Goal: Information Seeking & Learning: Learn about a topic

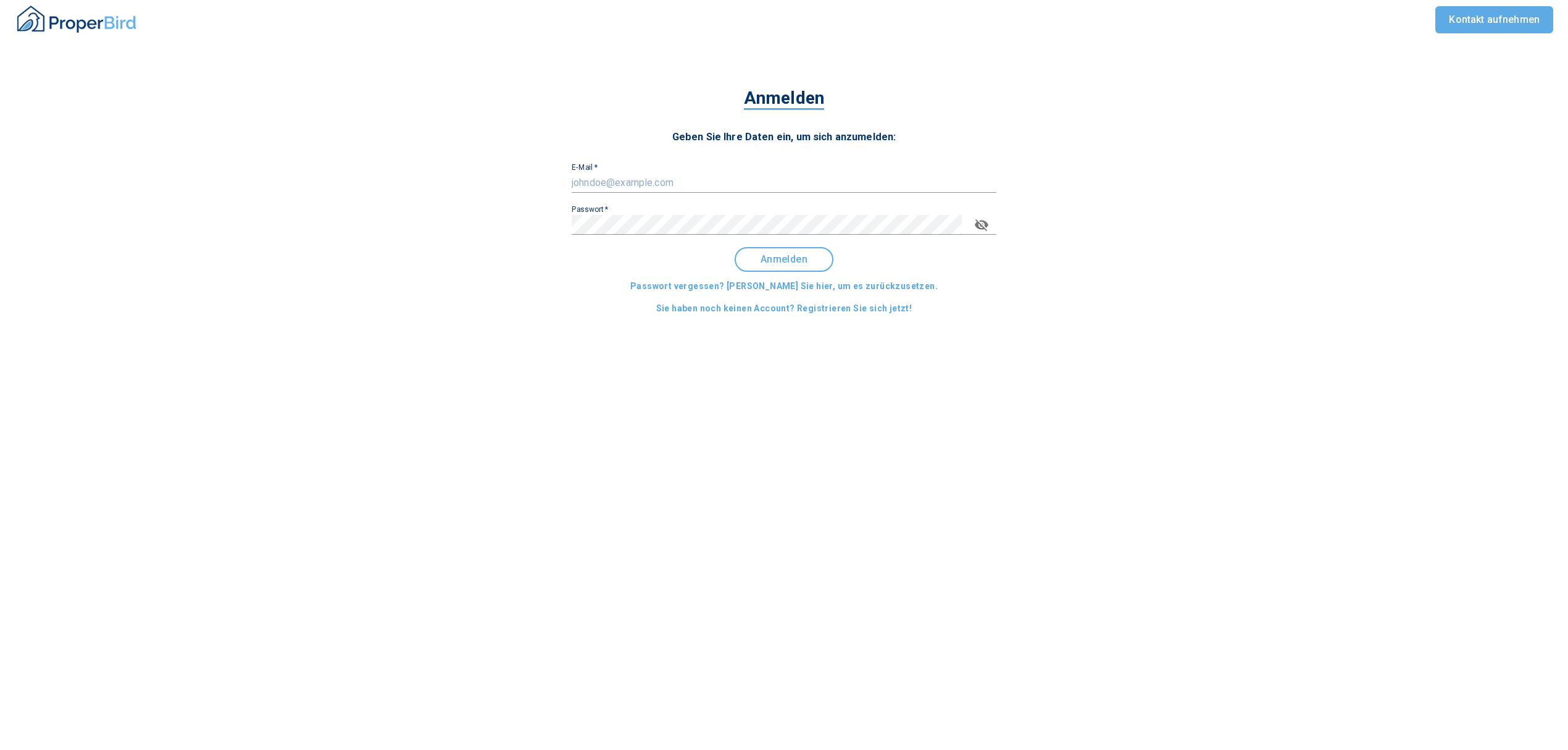
type input "[EMAIL_ADDRESS][DOMAIN_NAME]"
click at [813, 248] on button "Anmelden" at bounding box center [784, 259] width 99 height 25
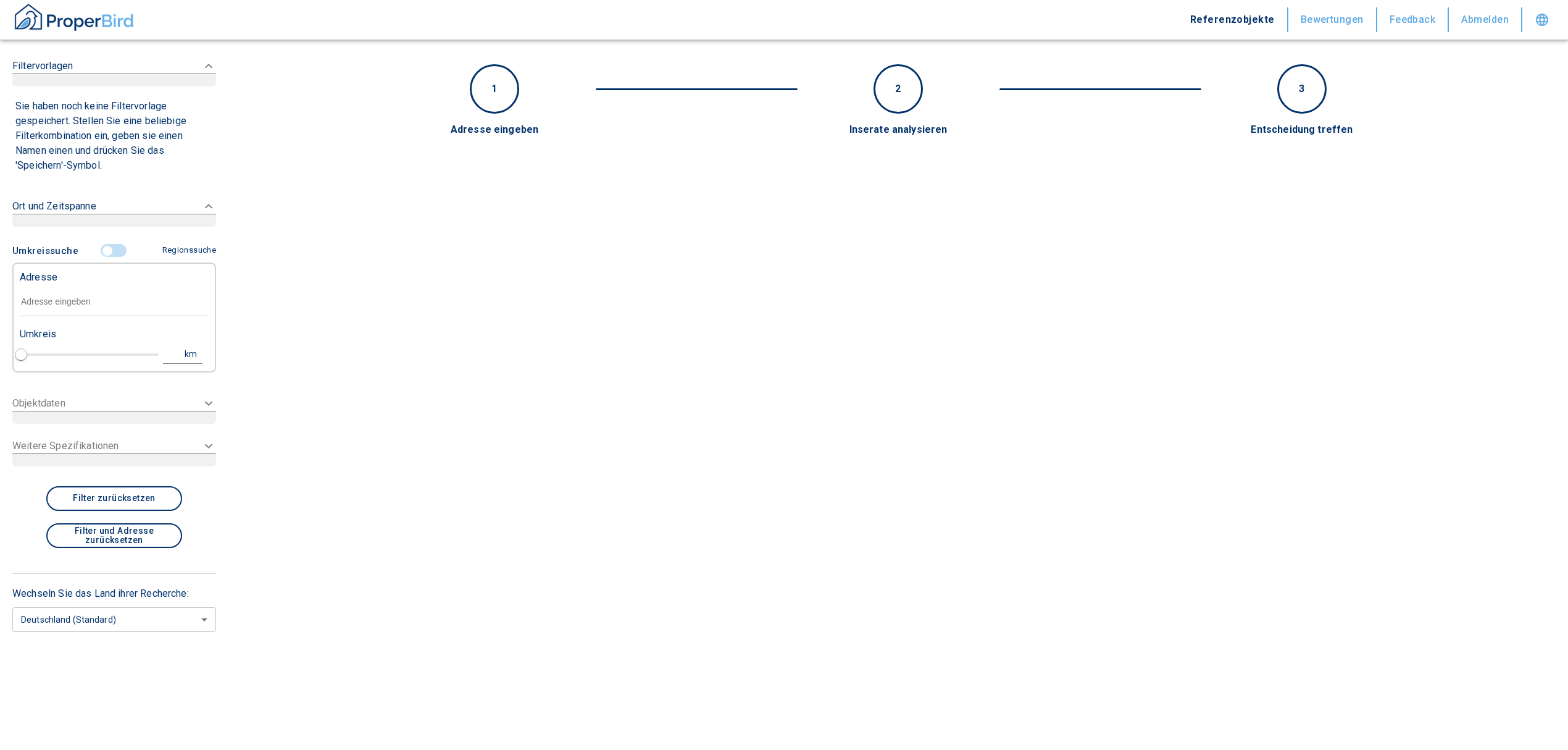
type input "2020"
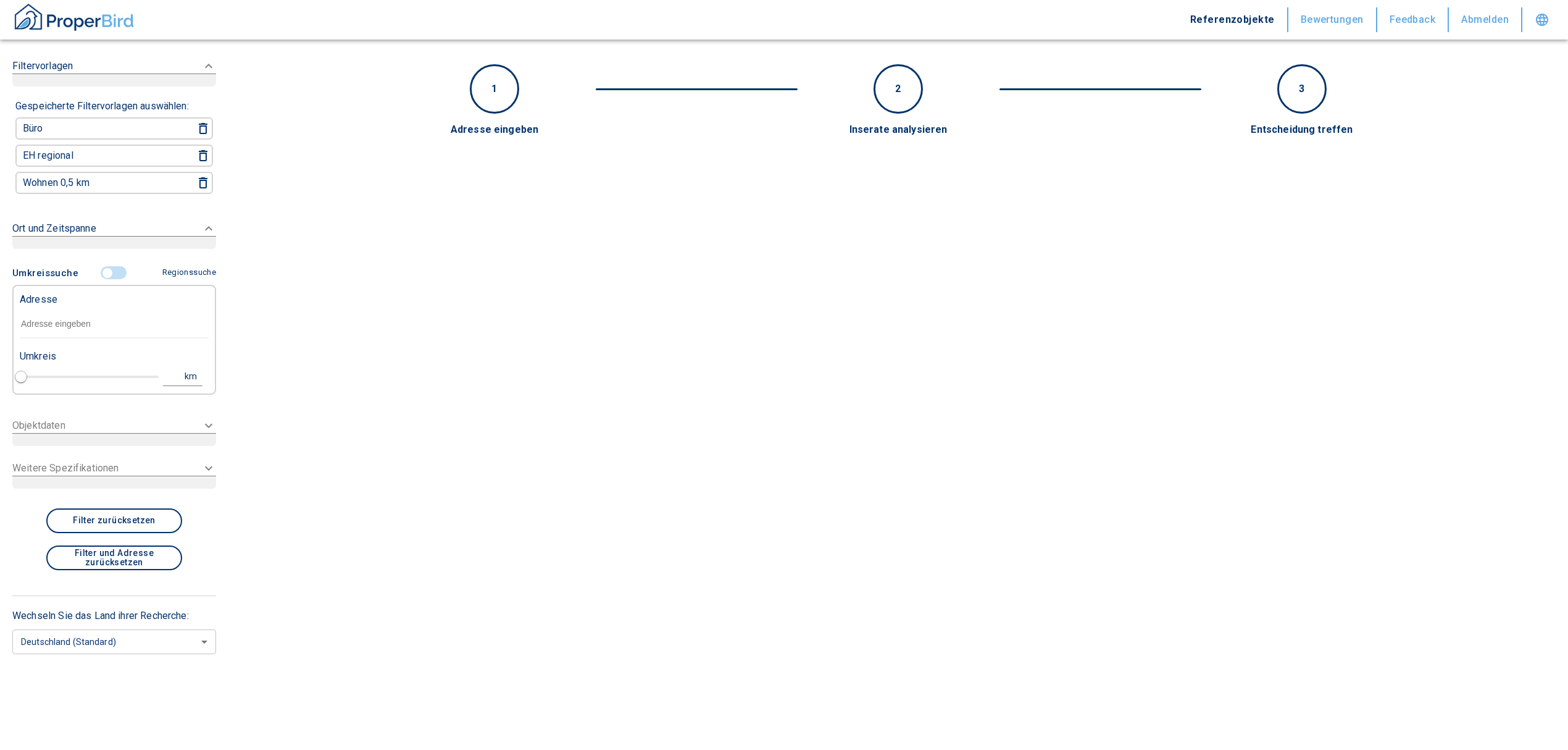
click at [58, 315] on input "text" at bounding box center [114, 324] width 189 height 29
click at [60, 329] on input "text" at bounding box center [114, 324] width 189 height 29
click at [89, 330] on input "text" at bounding box center [114, 324] width 189 height 29
click at [55, 314] on input "text" at bounding box center [114, 324] width 189 height 29
paste input "Appenweier | [STREET_ADDRESS]"
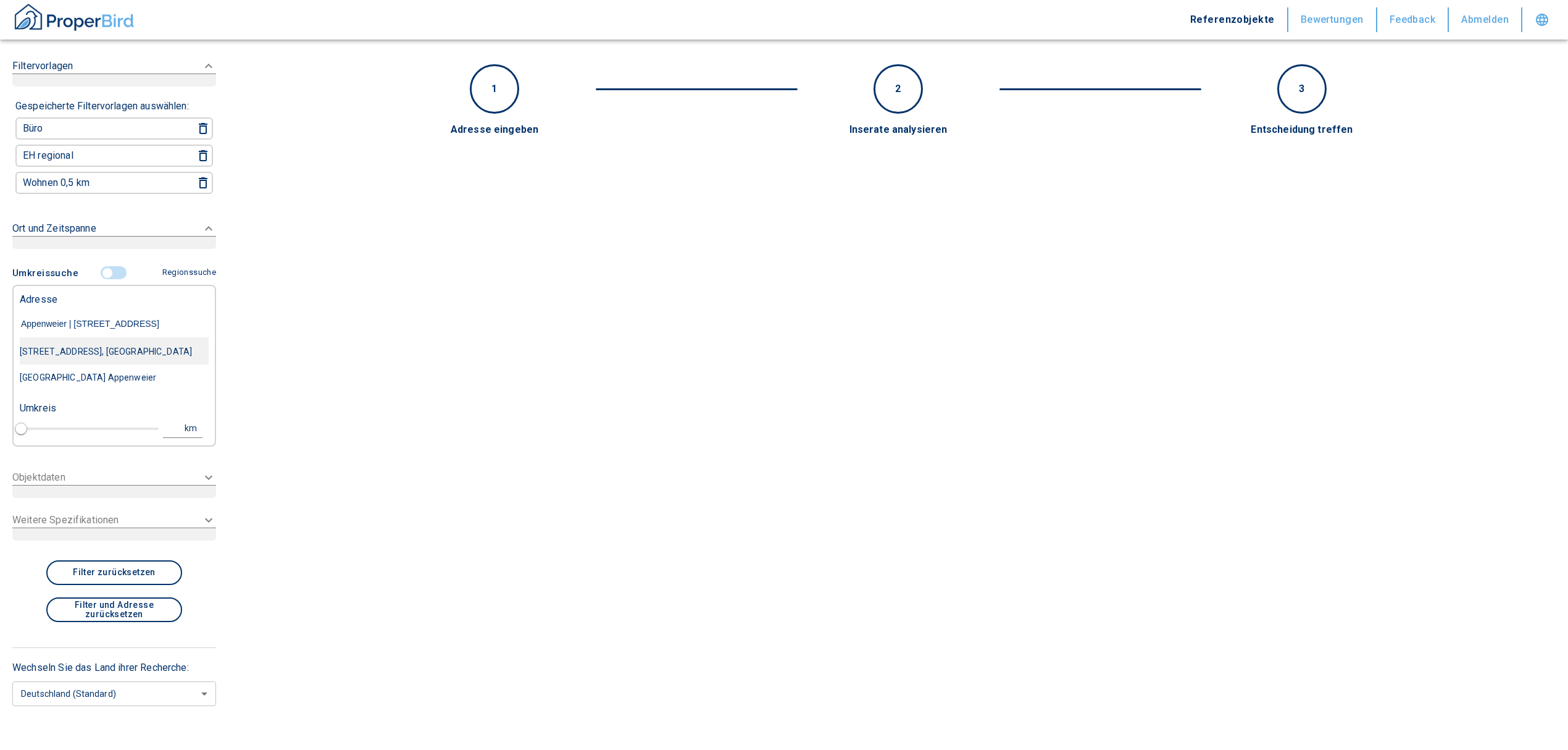
click at [170, 354] on div "[STREET_ADDRESS], [GEOGRAPHIC_DATA]" at bounding box center [114, 352] width 189 height 26
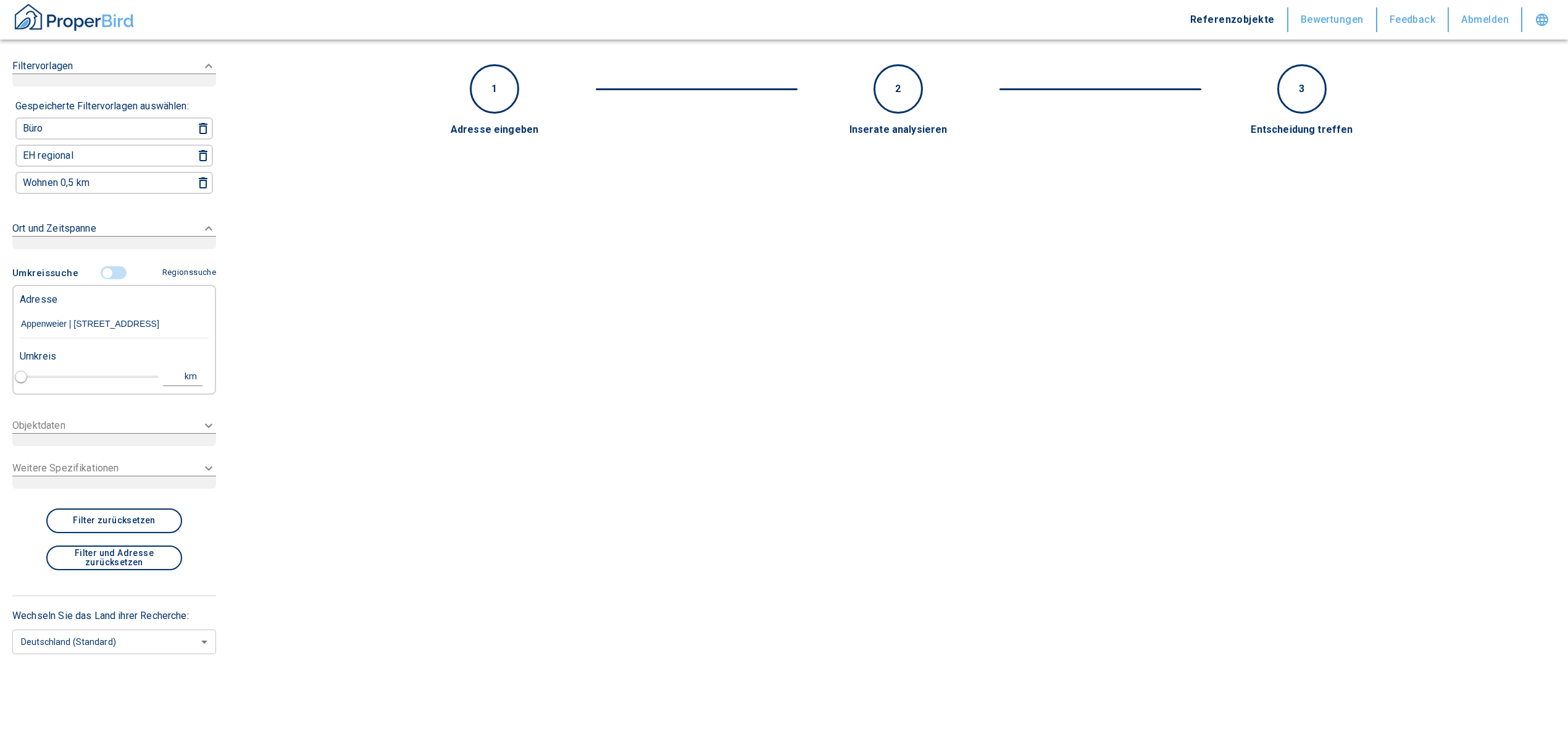
type input "[STREET_ADDRESS], [GEOGRAPHIC_DATA]"
type input "1"
type input "2020"
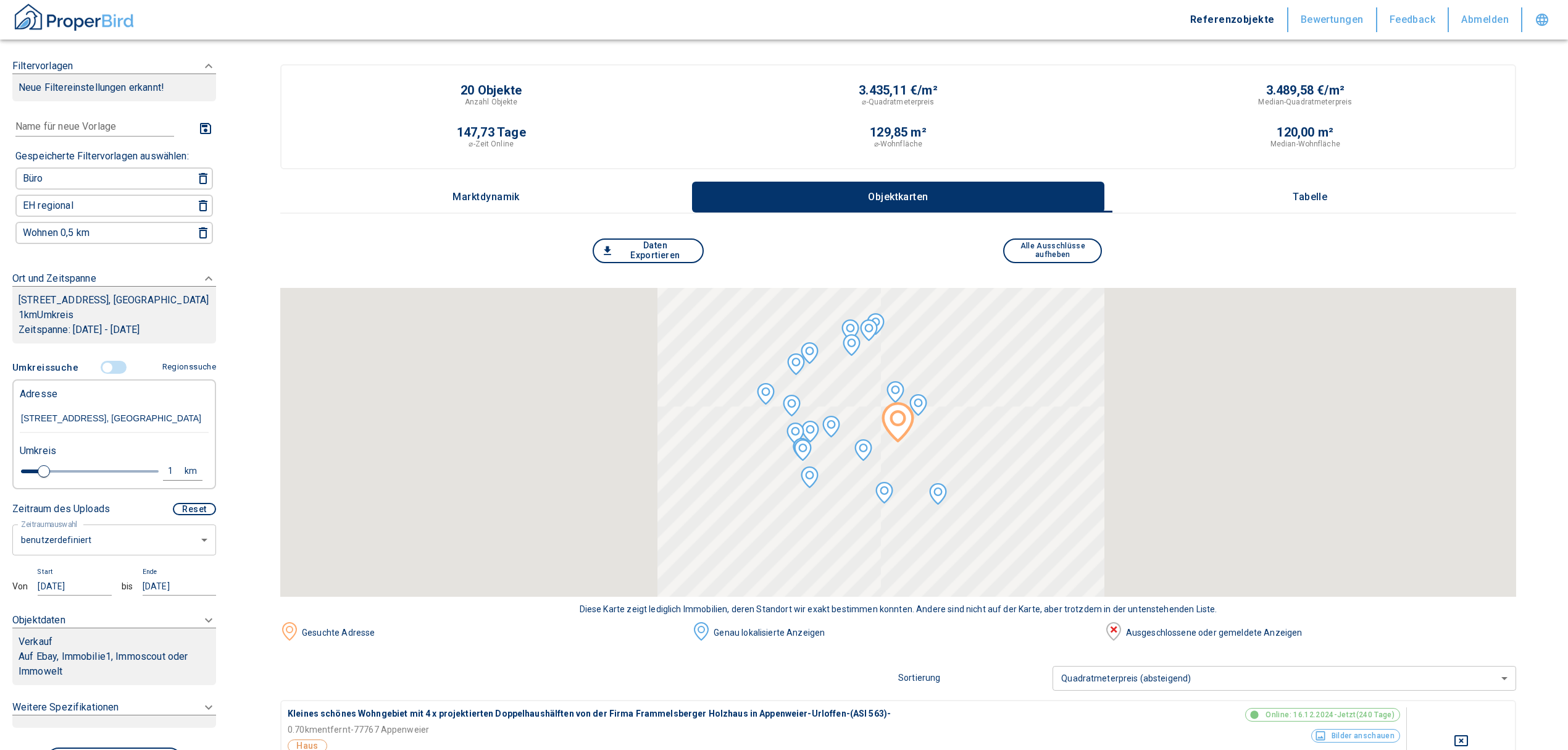
type input "[STREET_ADDRESS], [GEOGRAPHIC_DATA]"
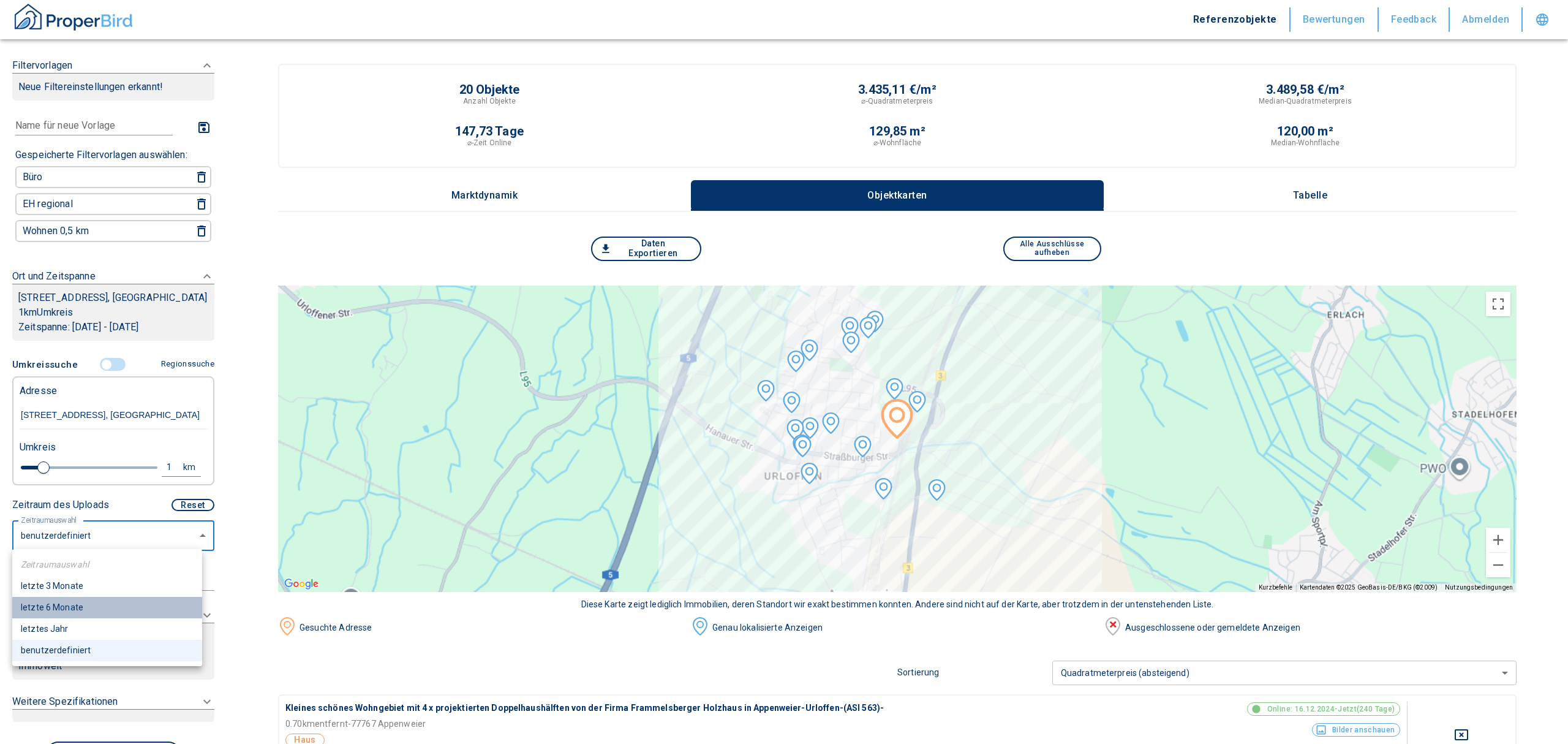
click at [84, 603] on li "letzte 6 Monate" at bounding box center [107, 607] width 190 height 21
type input "2020"
type input "6"
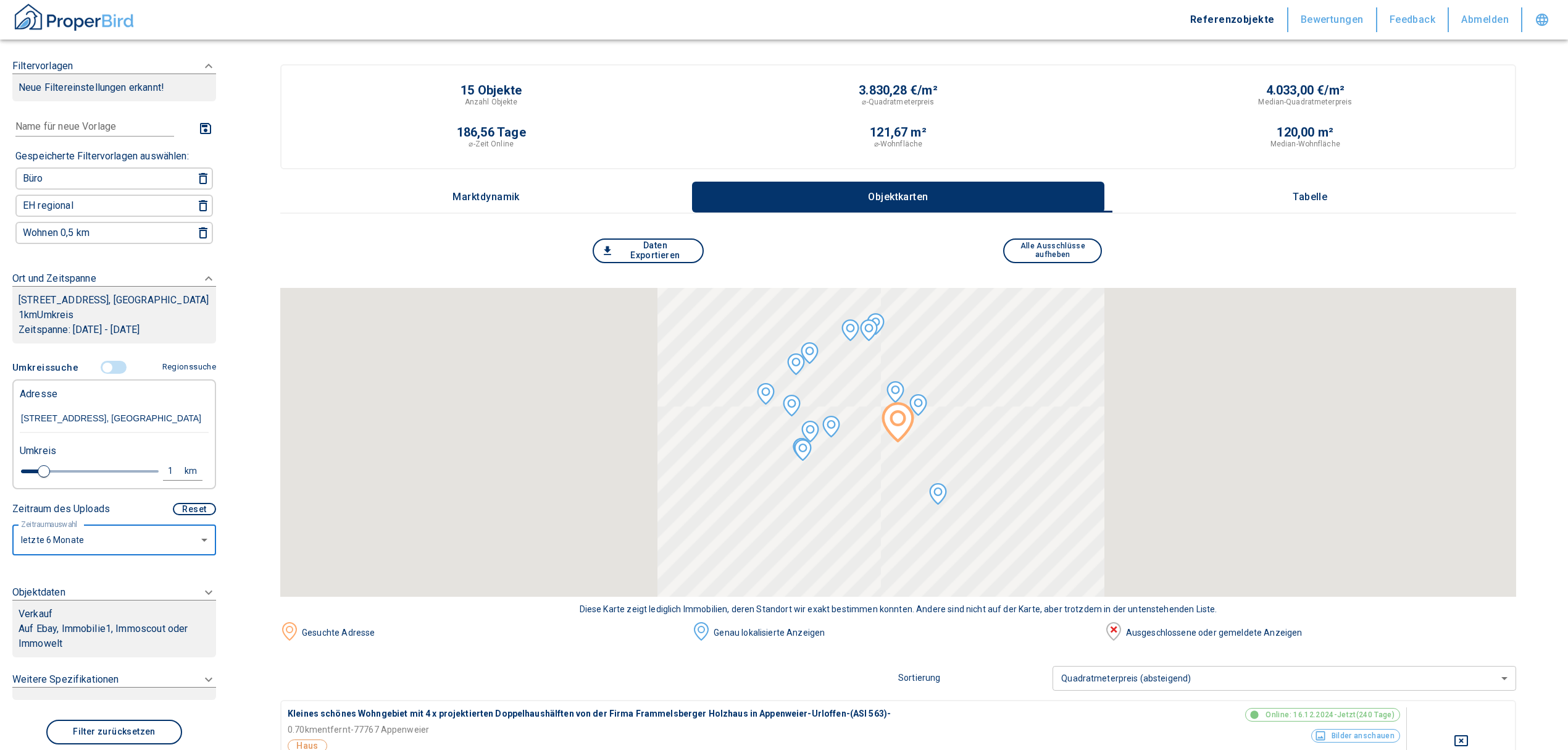
click at [84, 608] on div "Verkauf" at bounding box center [115, 614] width 192 height 15
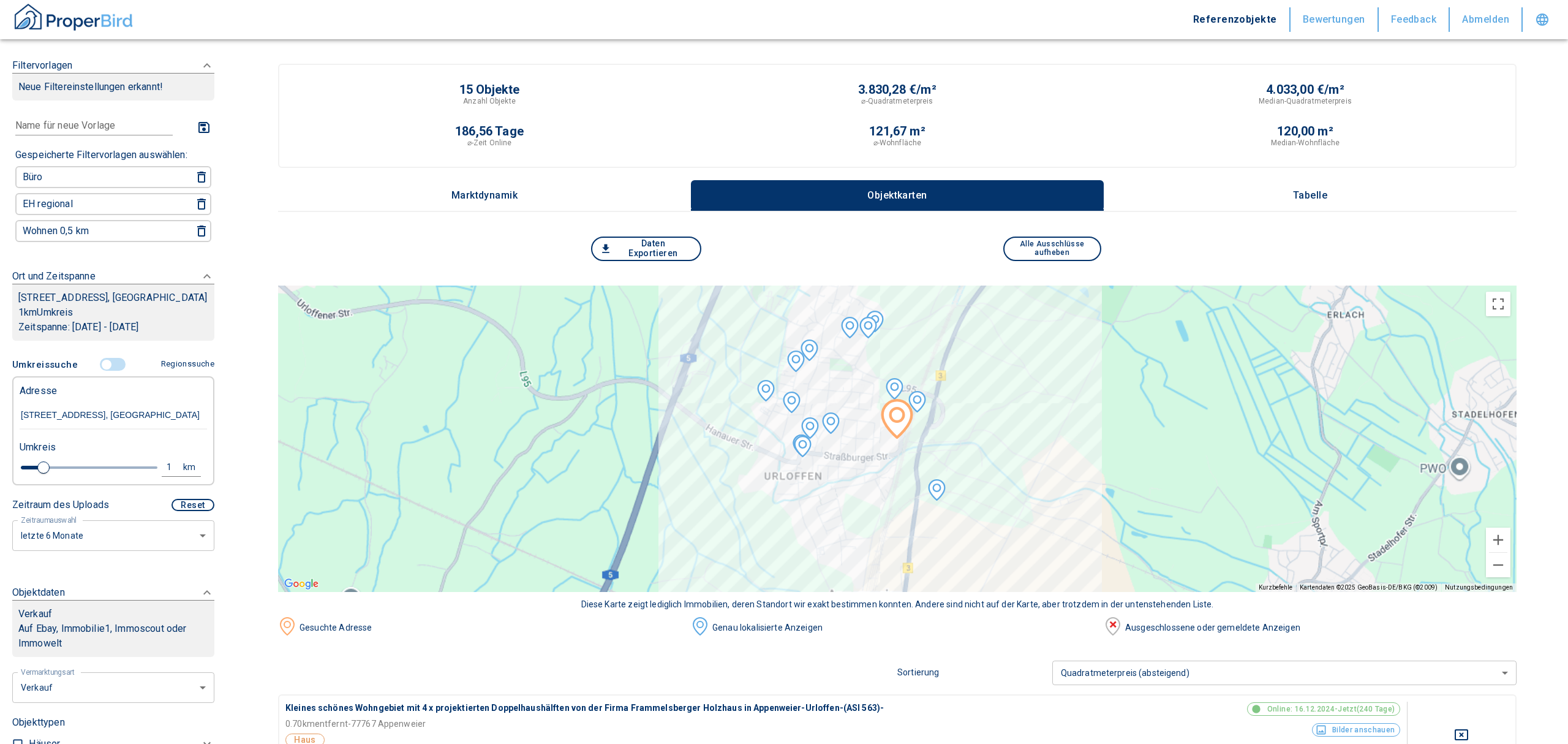
click at [84, 713] on li "Vermietung" at bounding box center [109, 718] width 197 height 21
type input "rent"
type input "2020"
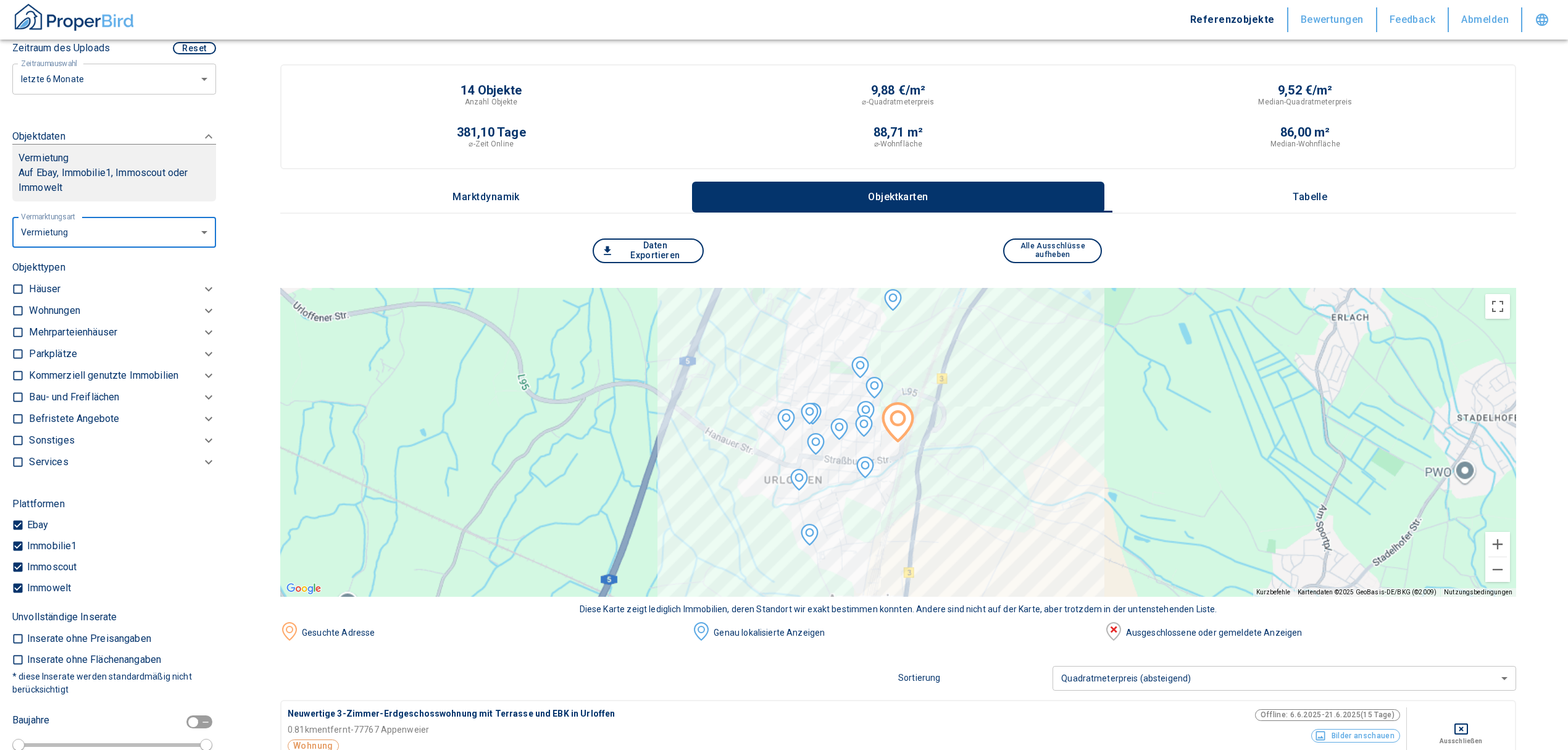
scroll to position [484, 0]
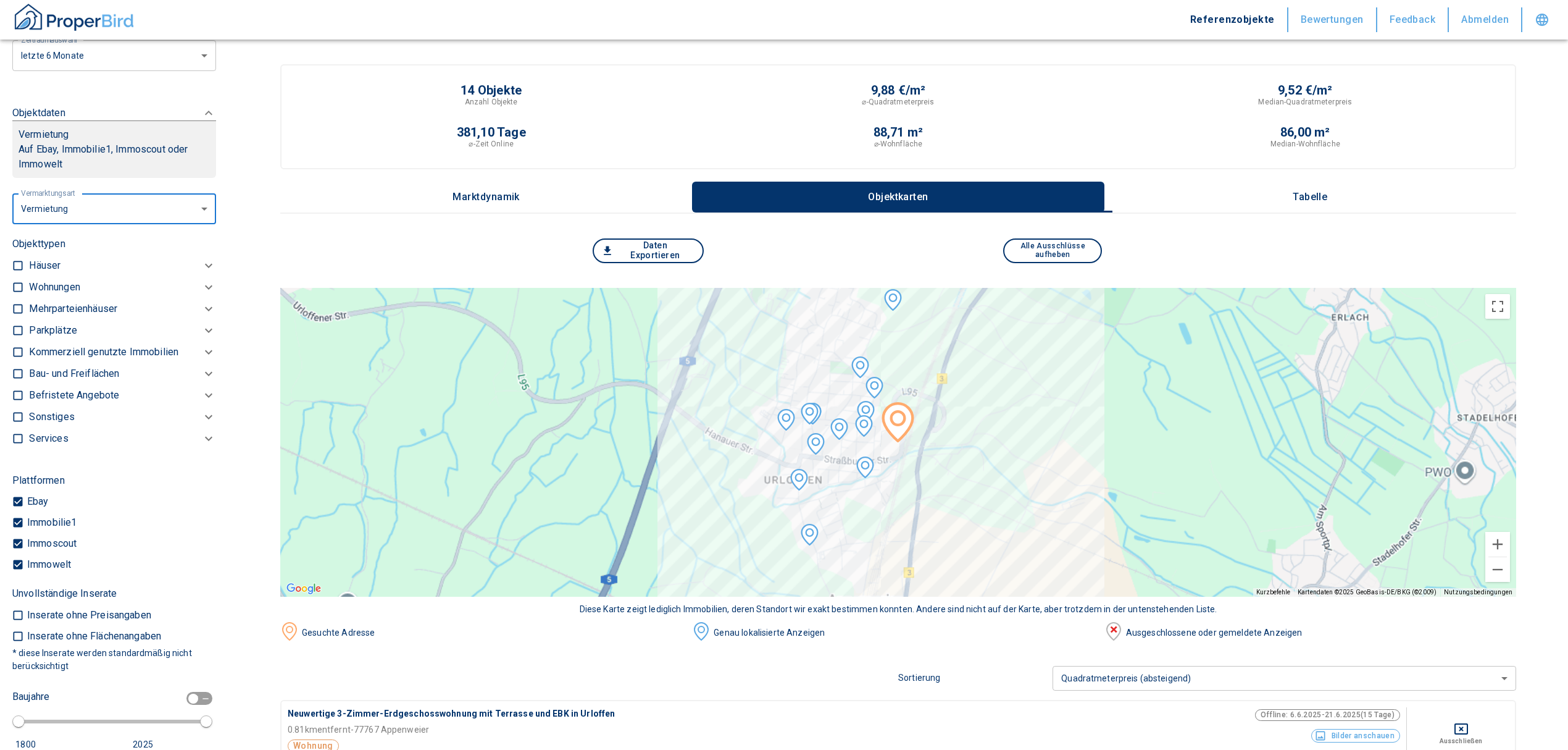
click at [79, 295] on p "Kommerziell genutzte Immobilien" at bounding box center [54, 287] width 51 height 15
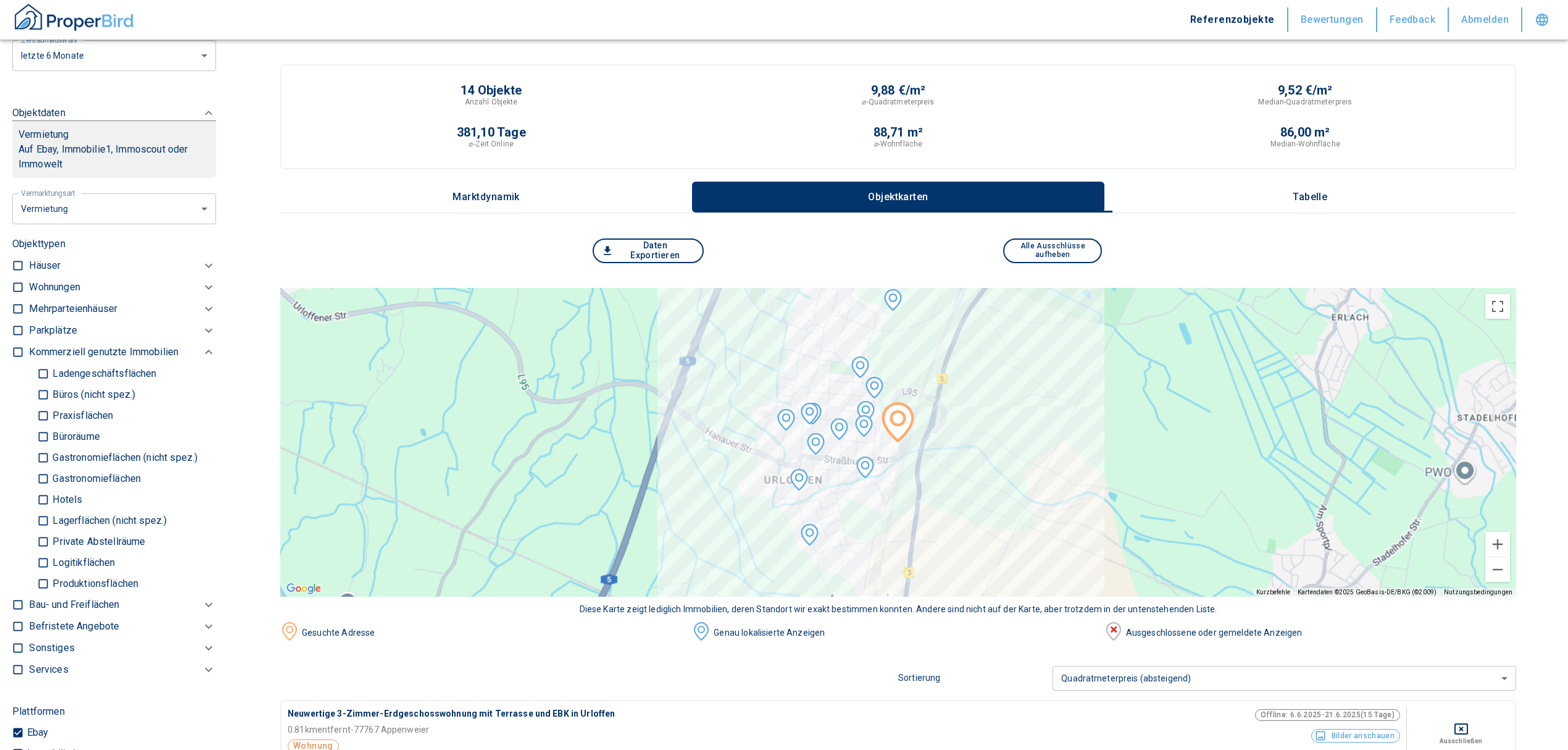
click at [69, 395] on p "Büros (nicht spez.)" at bounding box center [92, 395] width 86 height 10
click at [49, 395] on input "Büros (nicht spez.)" at bounding box center [43, 394] width 12 height 21
checkbox input "true"
type input "2020"
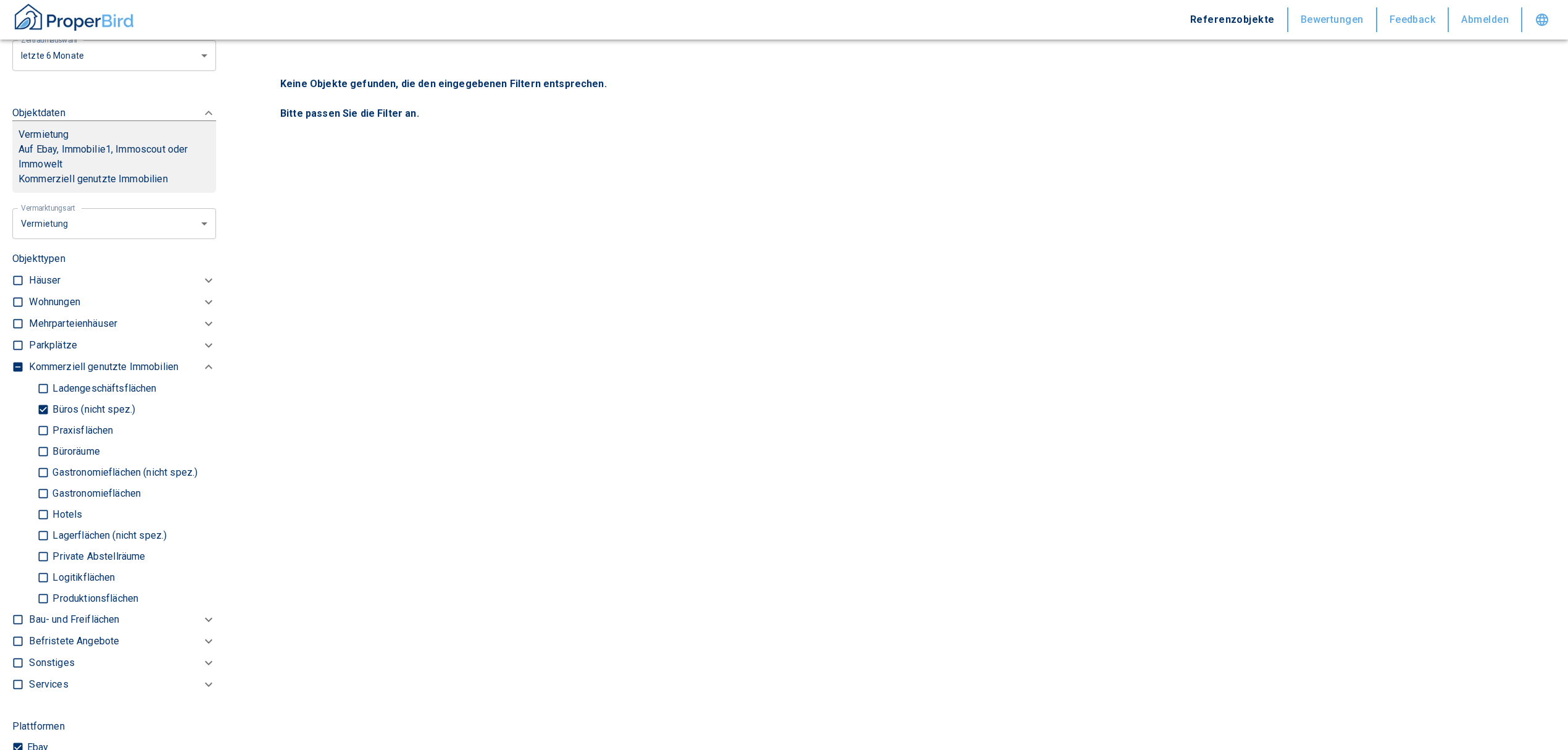
click at [63, 431] on p "Praxisflächen" at bounding box center [81, 430] width 64 height 10
click at [49, 431] on input "Praxisflächen" at bounding box center [43, 430] width 12 height 21
checkbox input "true"
type input "2020"
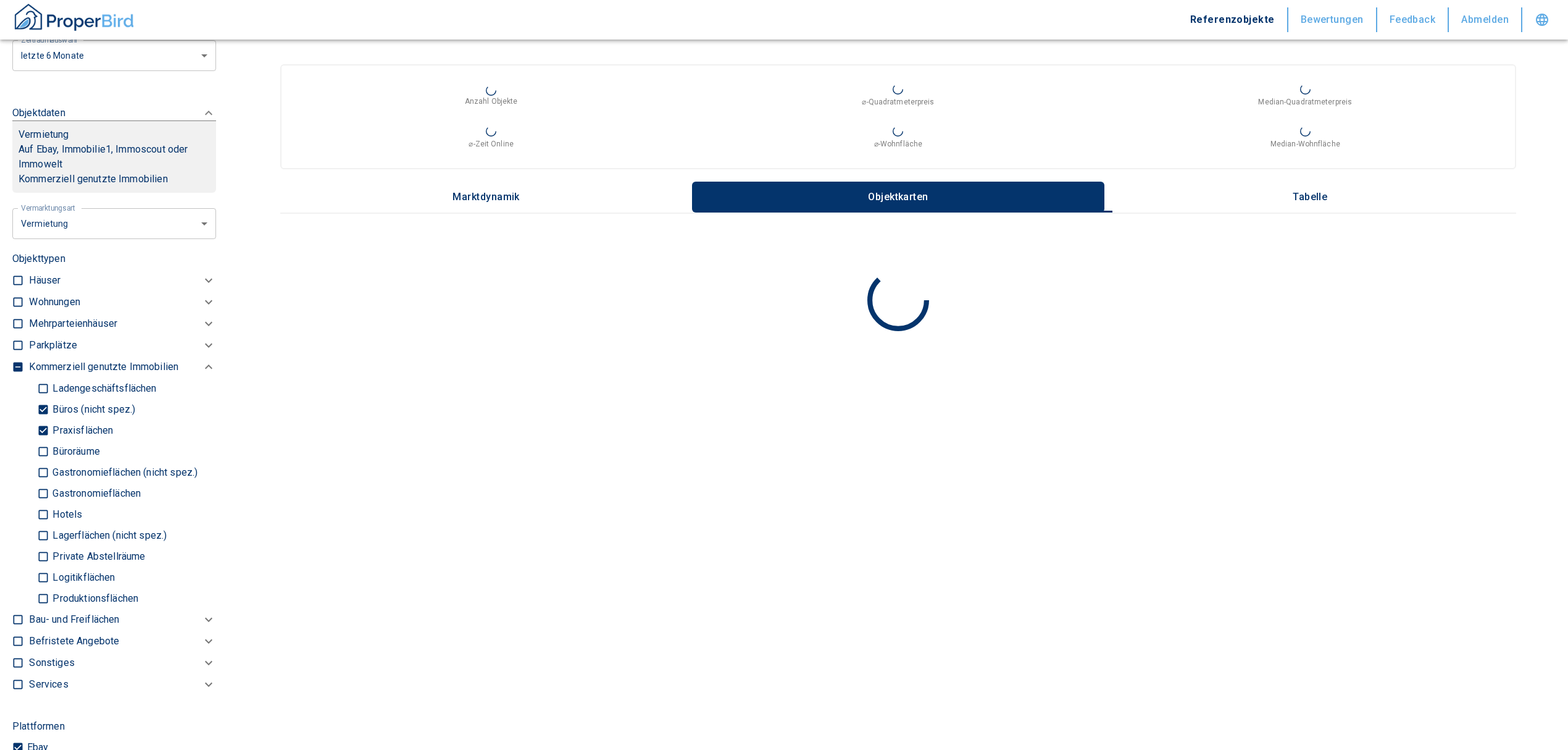
click at [66, 441] on label "Büroräume" at bounding box center [121, 452] width 170 height 21
click at [49, 440] on input "Büroräume" at bounding box center [43, 451] width 12 height 21
checkbox input "true"
type input "2020"
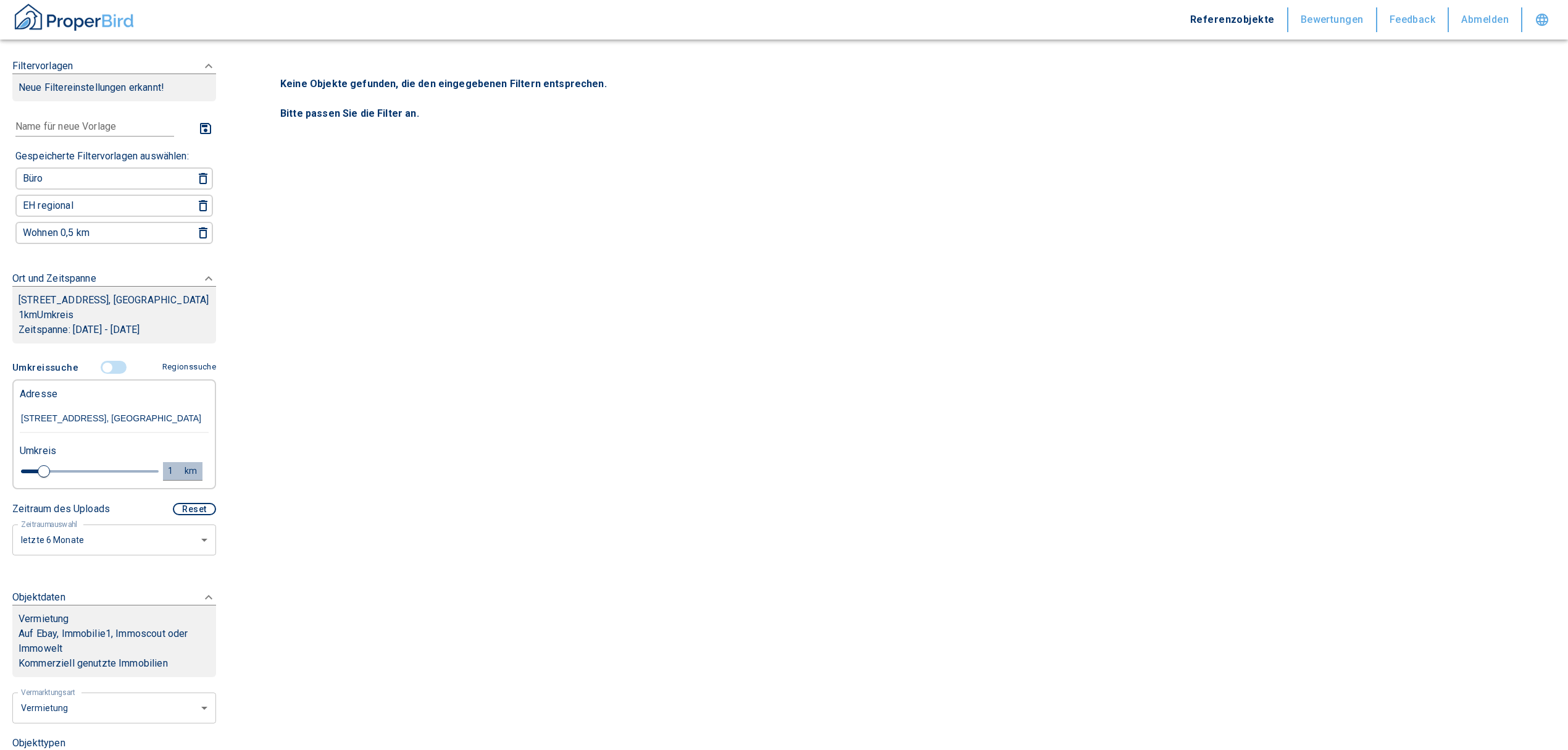
click at [166, 465] on div "1" at bounding box center [177, 470] width 22 height 16
click at [80, 466] on input "1" at bounding box center [75, 470] width 34 height 20
type input "5,0"
click at [139, 468] on button "Neue Suchen" at bounding box center [165, 470] width 68 height 17
type input "2020"
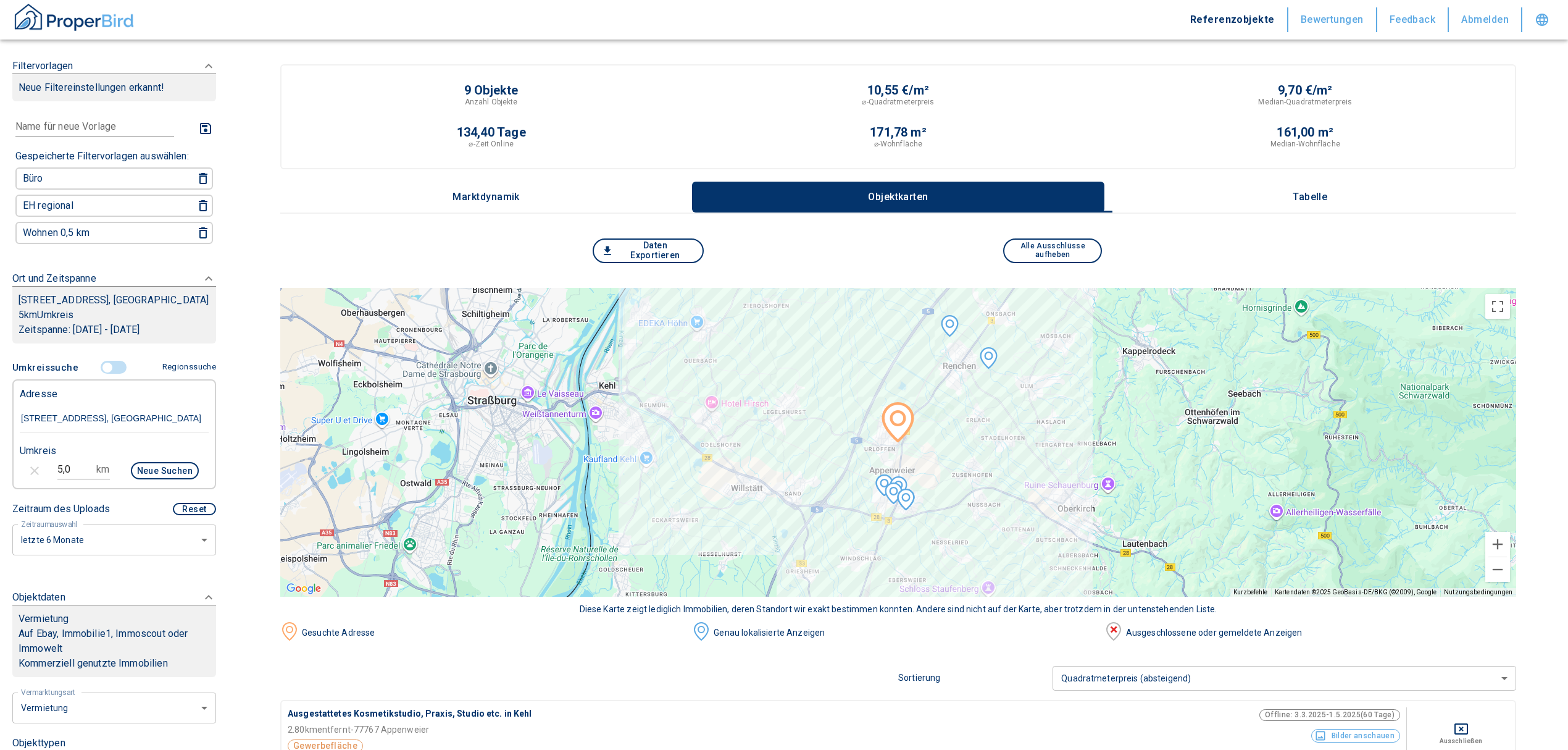
click at [1337, 196] on p "Tabelle" at bounding box center [1310, 198] width 61 height 11
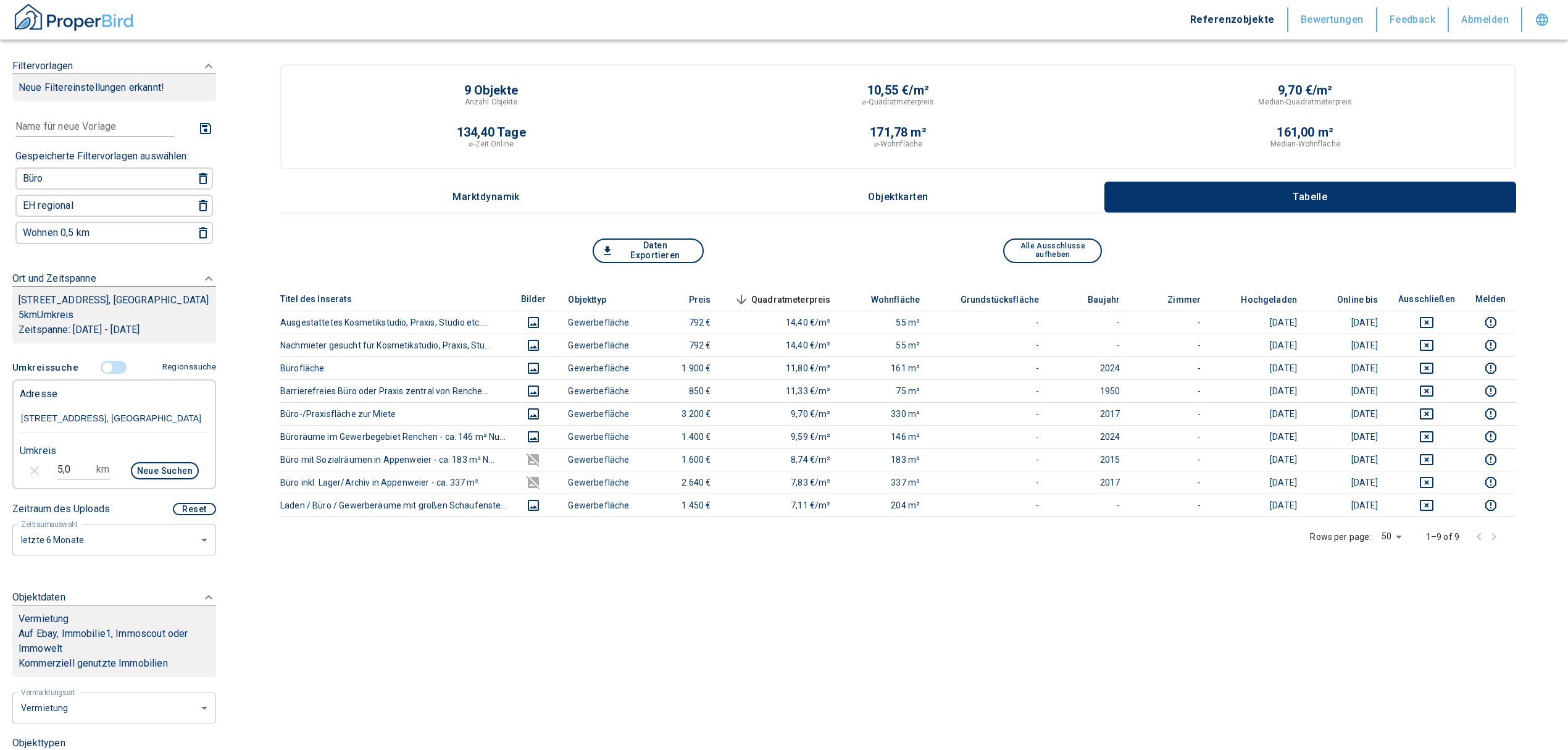
click at [830, 299] on span "Quadratmeterpreis sorted descending" at bounding box center [781, 299] width 99 height 15
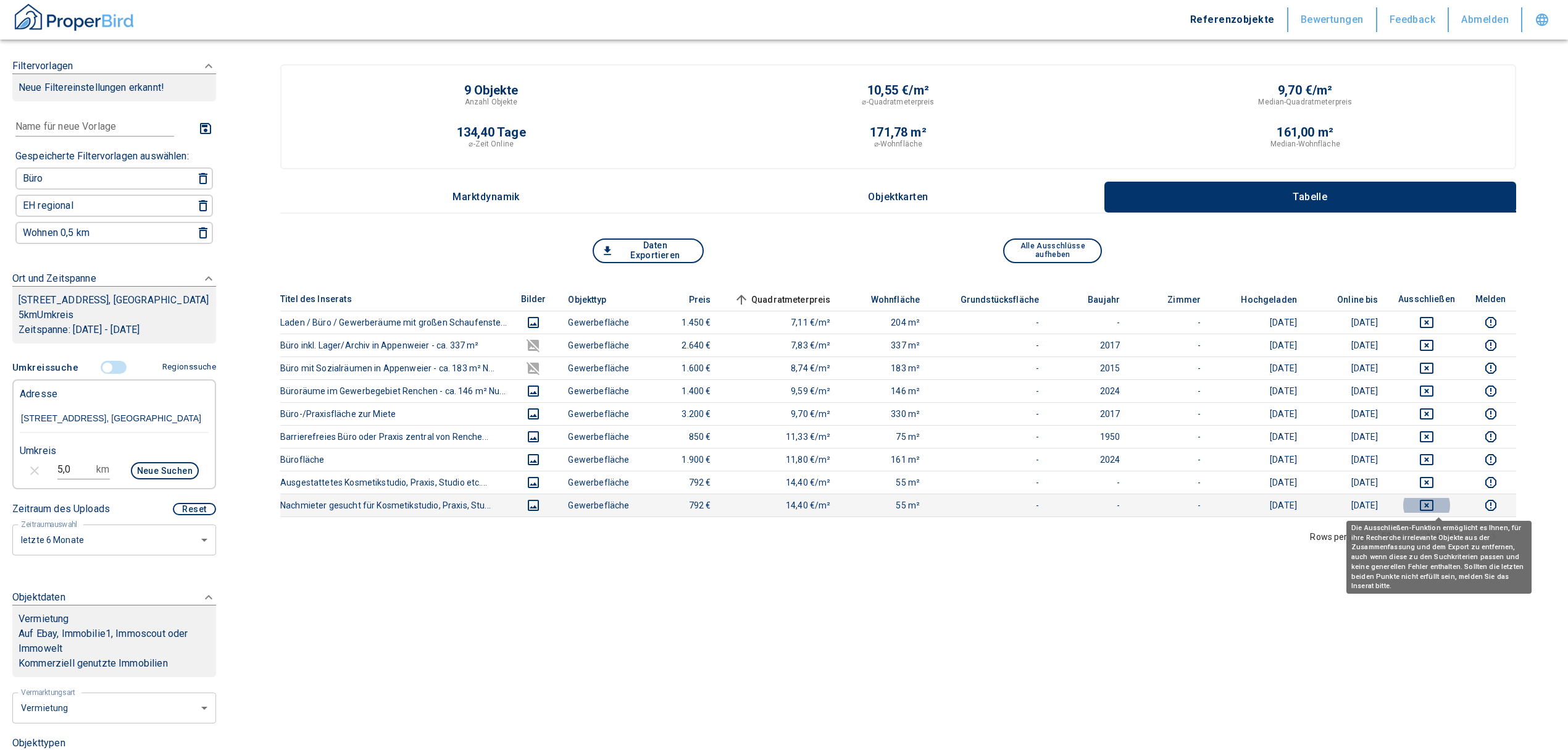
click at [1434, 502] on icon "deselect this listing" at bounding box center [1427, 505] width 15 height 15
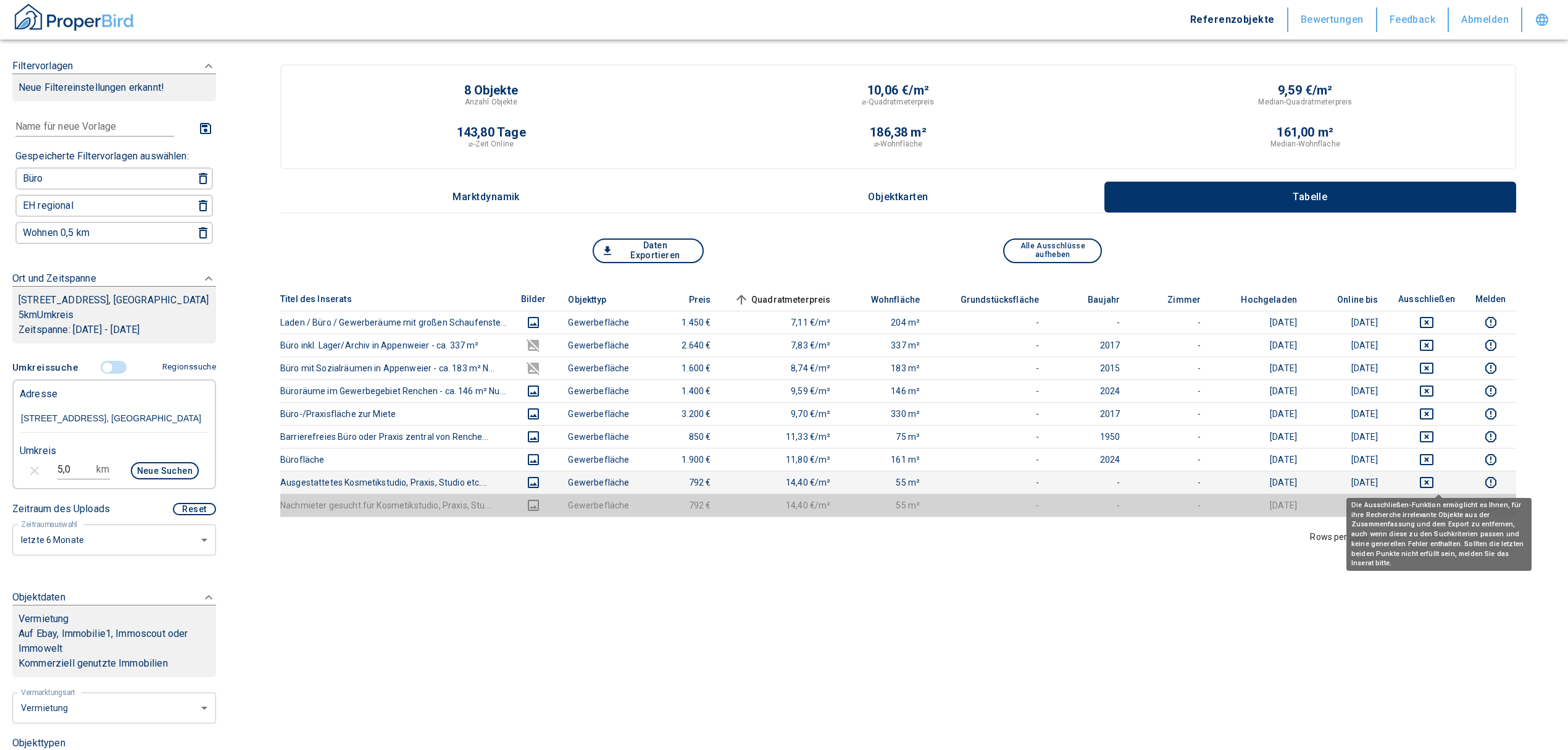
click at [1434, 480] on icon "deselect this listing" at bounding box center [1427, 483] width 15 height 15
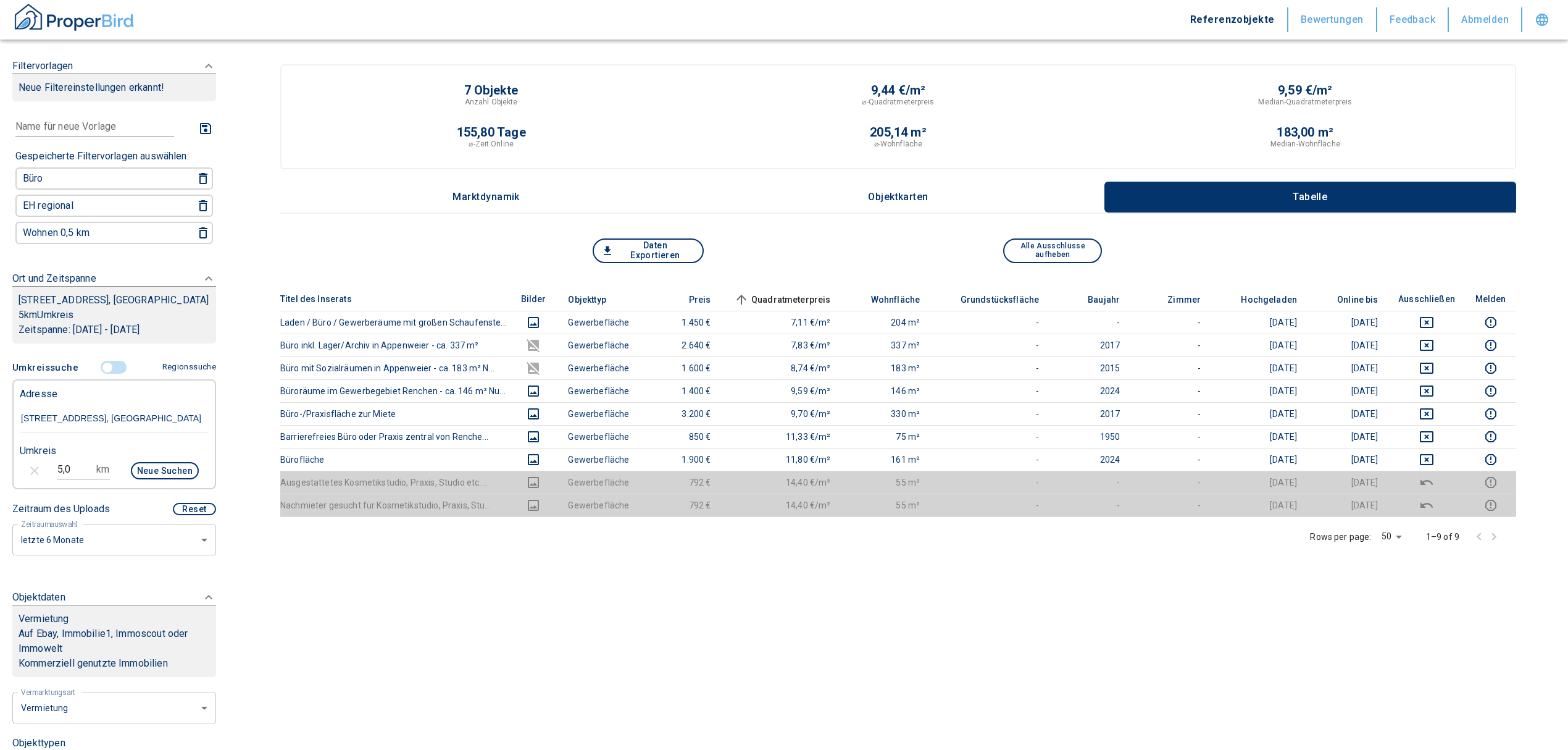
scroll to position [330, 0]
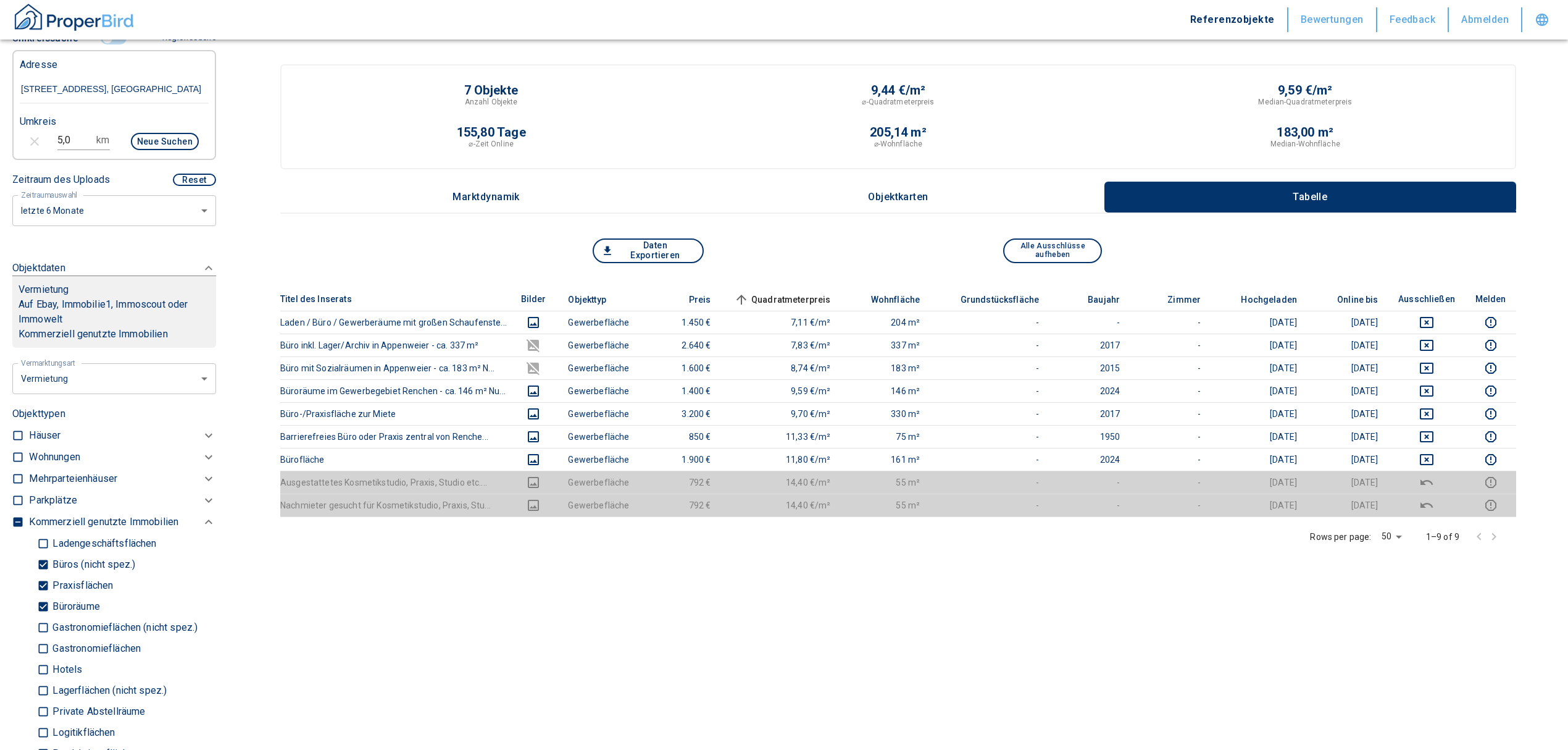
drag, startPoint x: 87, startPoint y: 560, endPoint x: 85, endPoint y: 581, distance: 21.1
click at [87, 560] on p "Büros (nicht spez.)" at bounding box center [92, 565] width 86 height 10
click at [49, 560] on input "Büros (nicht spez.)" at bounding box center [43, 564] width 12 height 21
checkbox input "false"
type input "2020"
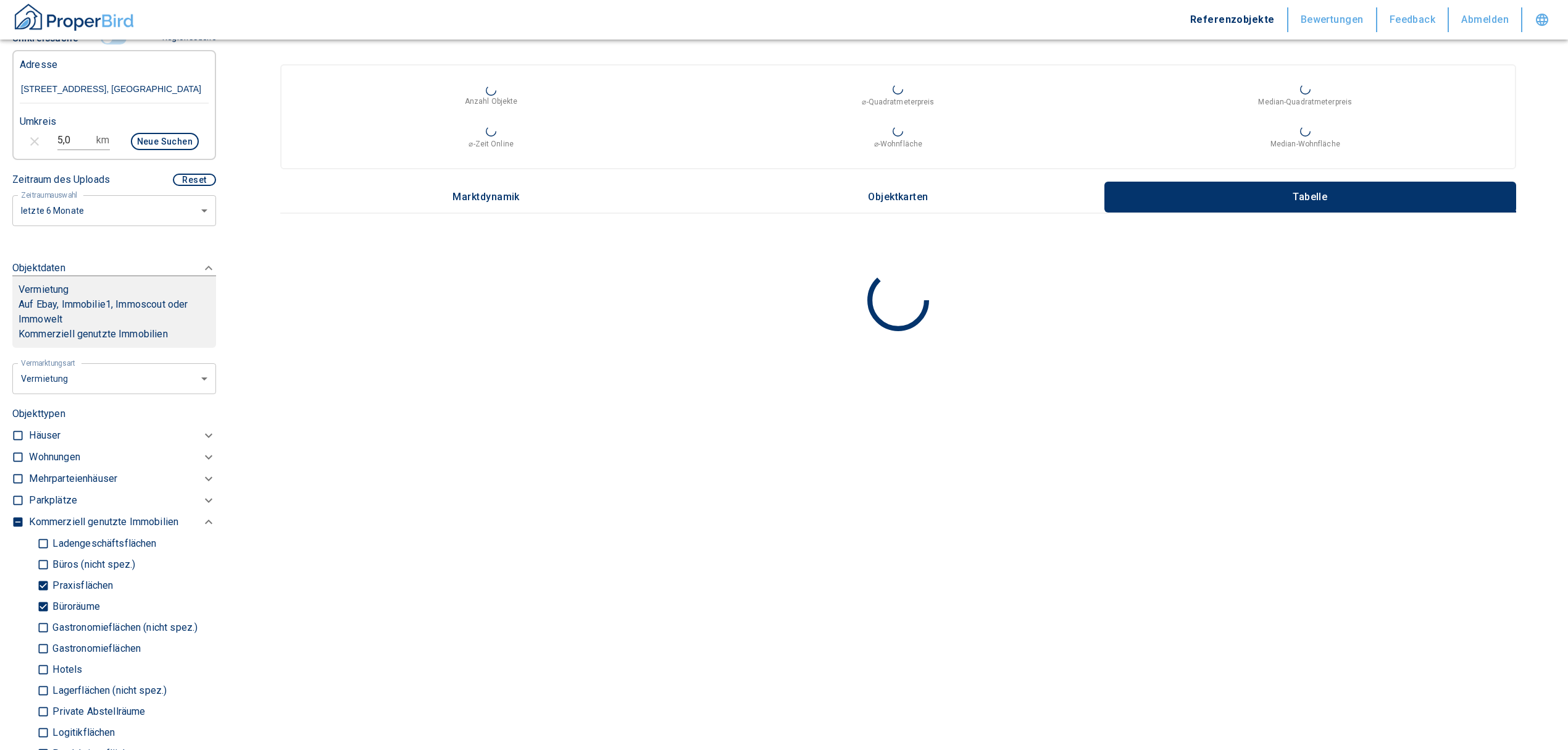
click at [85, 581] on p "Praxisflächen" at bounding box center [81, 585] width 64 height 10
click at [49, 581] on input "Praxisflächen" at bounding box center [43, 585] width 12 height 21
checkbox input "false"
type input "2020"
click at [84, 602] on p "Büroräume" at bounding box center [74, 607] width 50 height 10
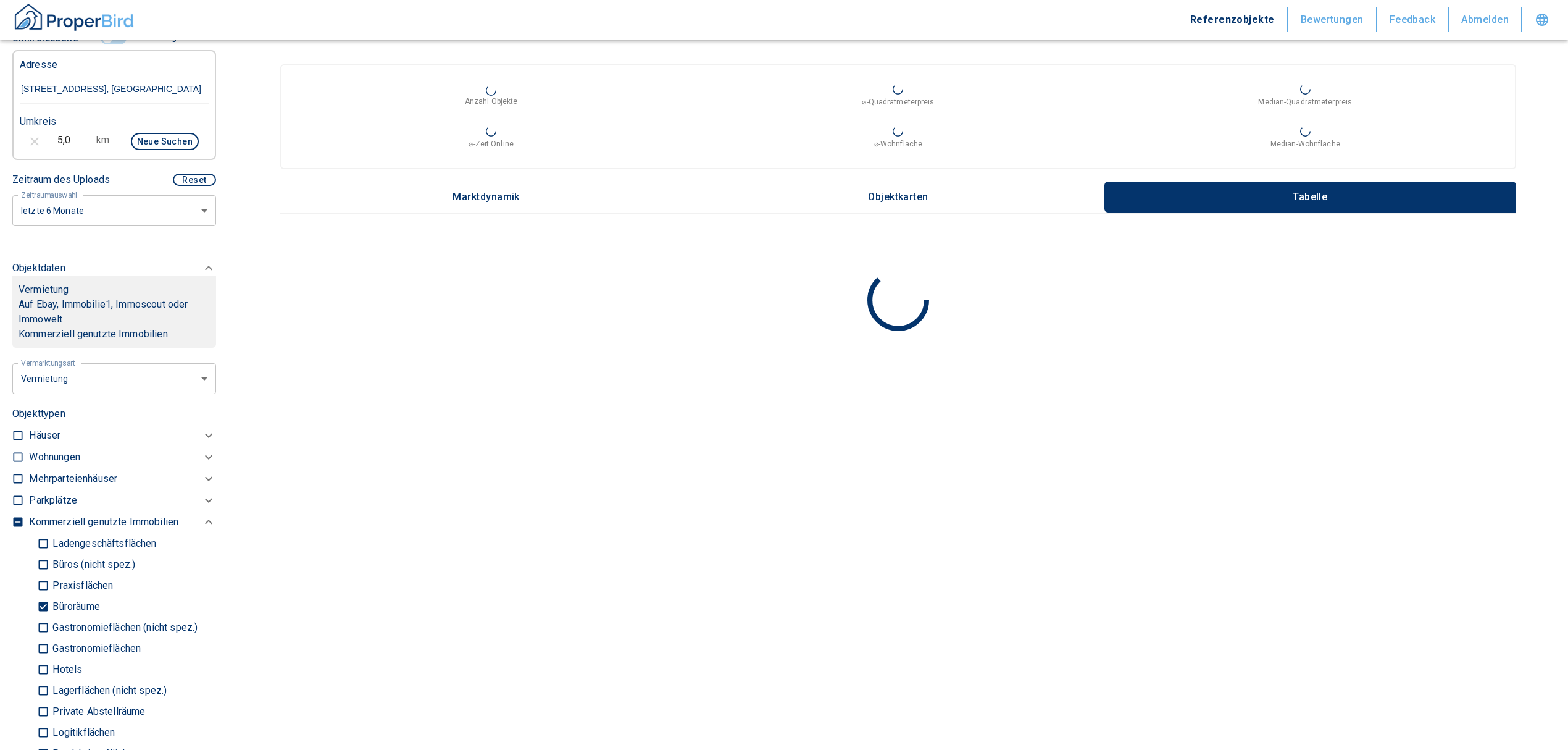
click at [49, 597] on input "Büroräume" at bounding box center [43, 607] width 12 height 21
checkbox input "false"
type input "2020"
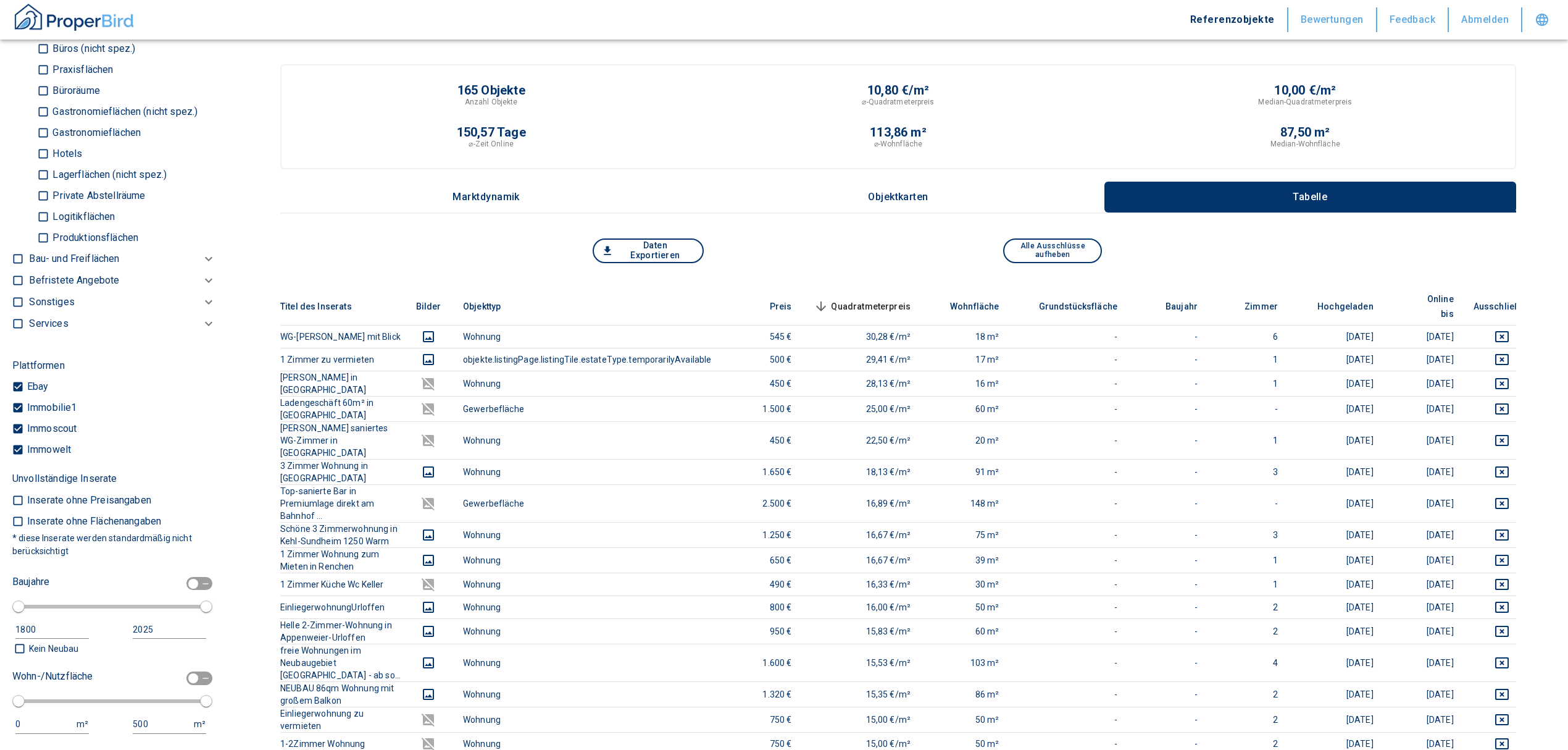
scroll to position [730, 0]
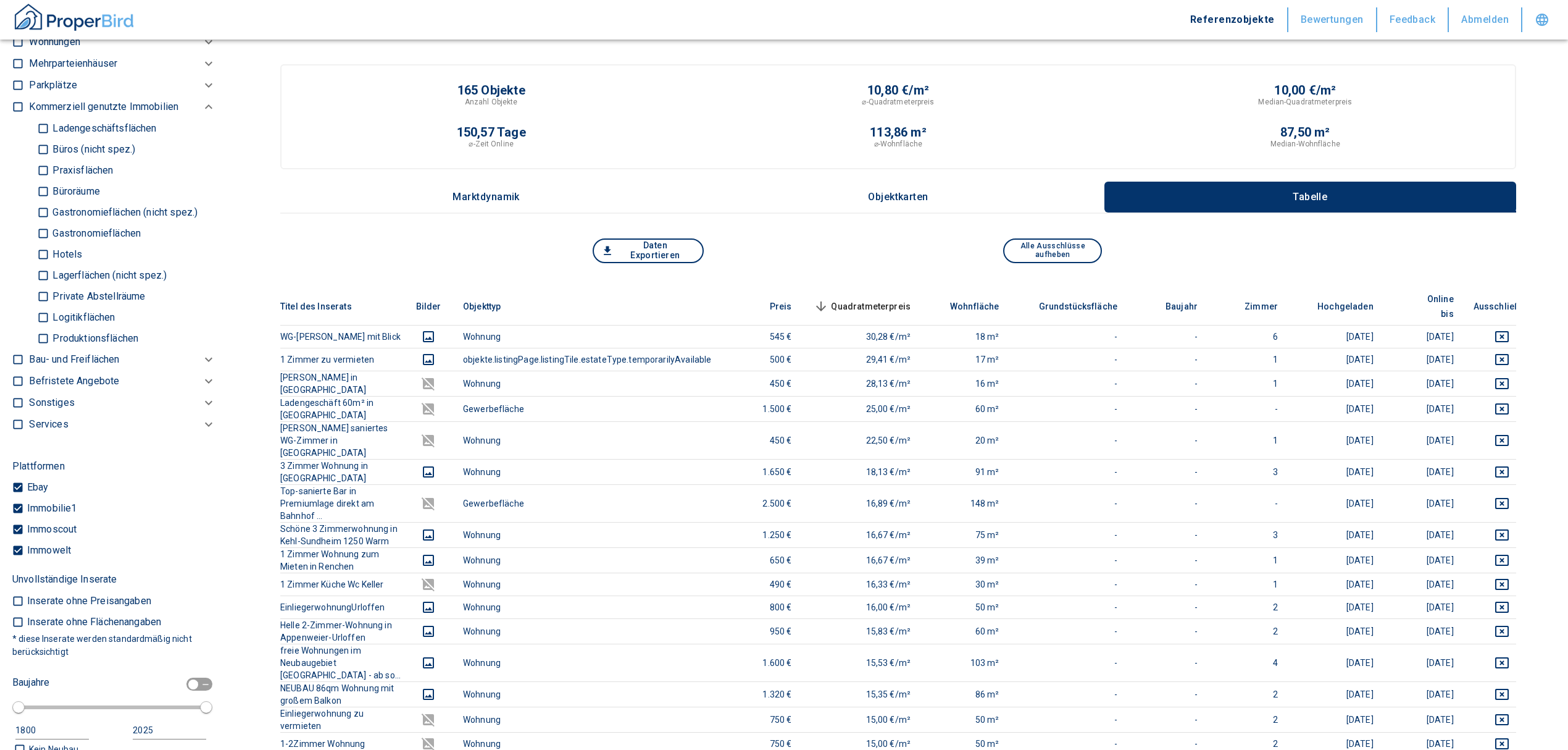
click at [102, 328] on label "Produktionsflächen" at bounding box center [121, 339] width 170 height 21
click at [49, 327] on input "Produktionsflächen" at bounding box center [43, 338] width 12 height 21
checkbox input "true"
type input "2020"
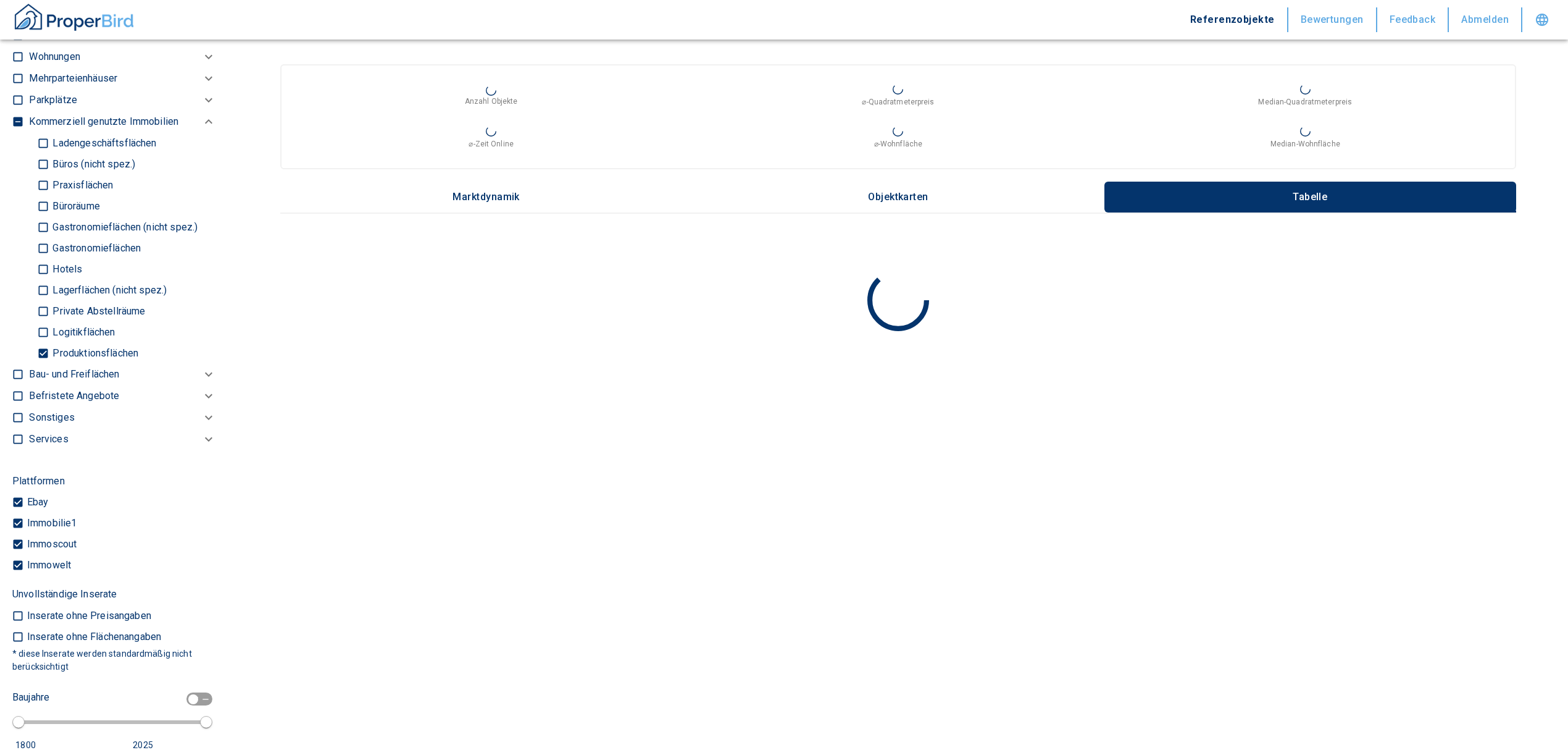
click at [95, 322] on label "Logitikflächen" at bounding box center [121, 333] width 170 height 21
click at [49, 321] on input "Logitikflächen" at bounding box center [43, 332] width 12 height 21
checkbox input "true"
type input "2020"
click at [97, 285] on p "Lagerflächen (nicht spez.)" at bounding box center [107, 290] width 117 height 10
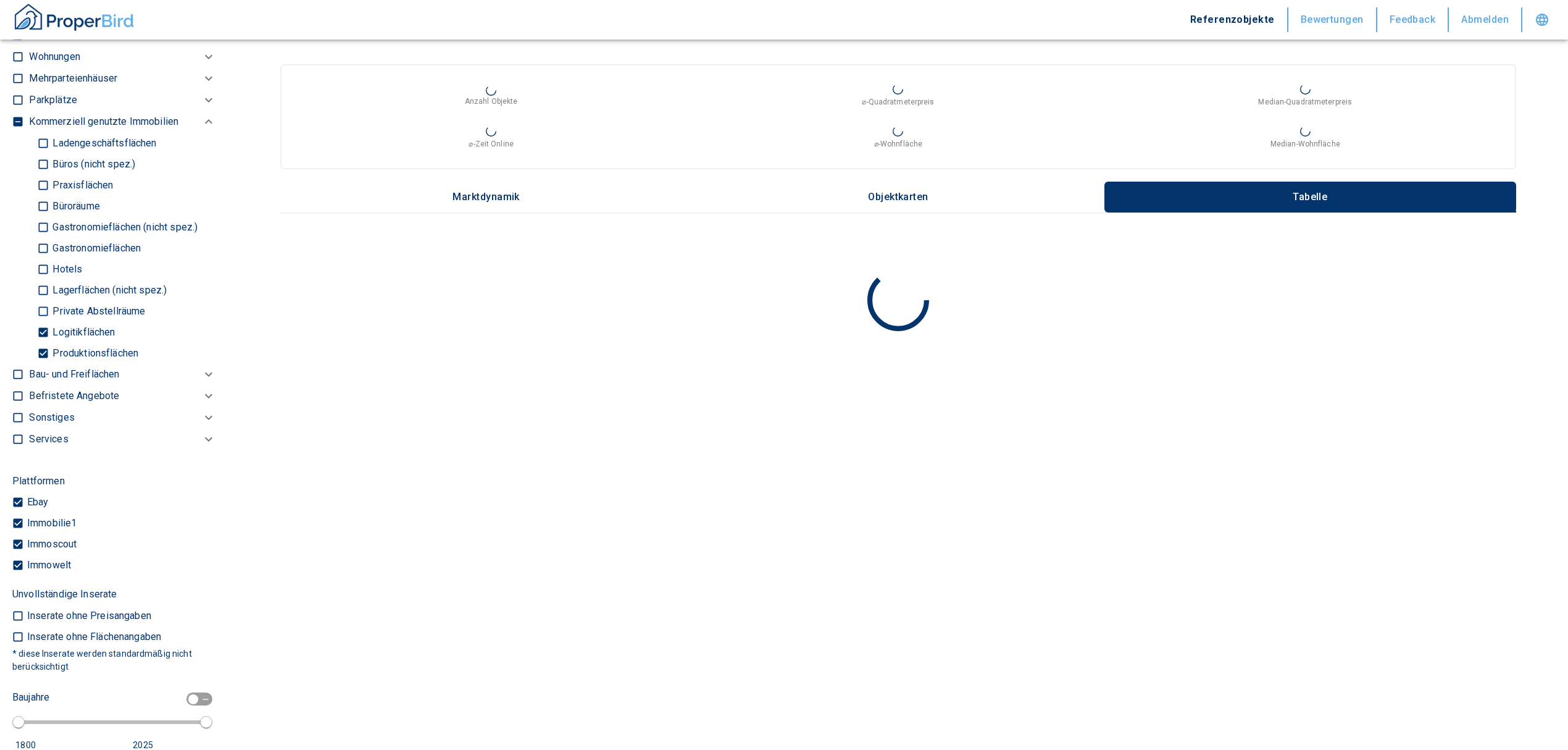
click at [49, 285] on input "Lagerflächen (nicht spez.)" at bounding box center [43, 290] width 12 height 21
checkbox input "true"
type input "2020"
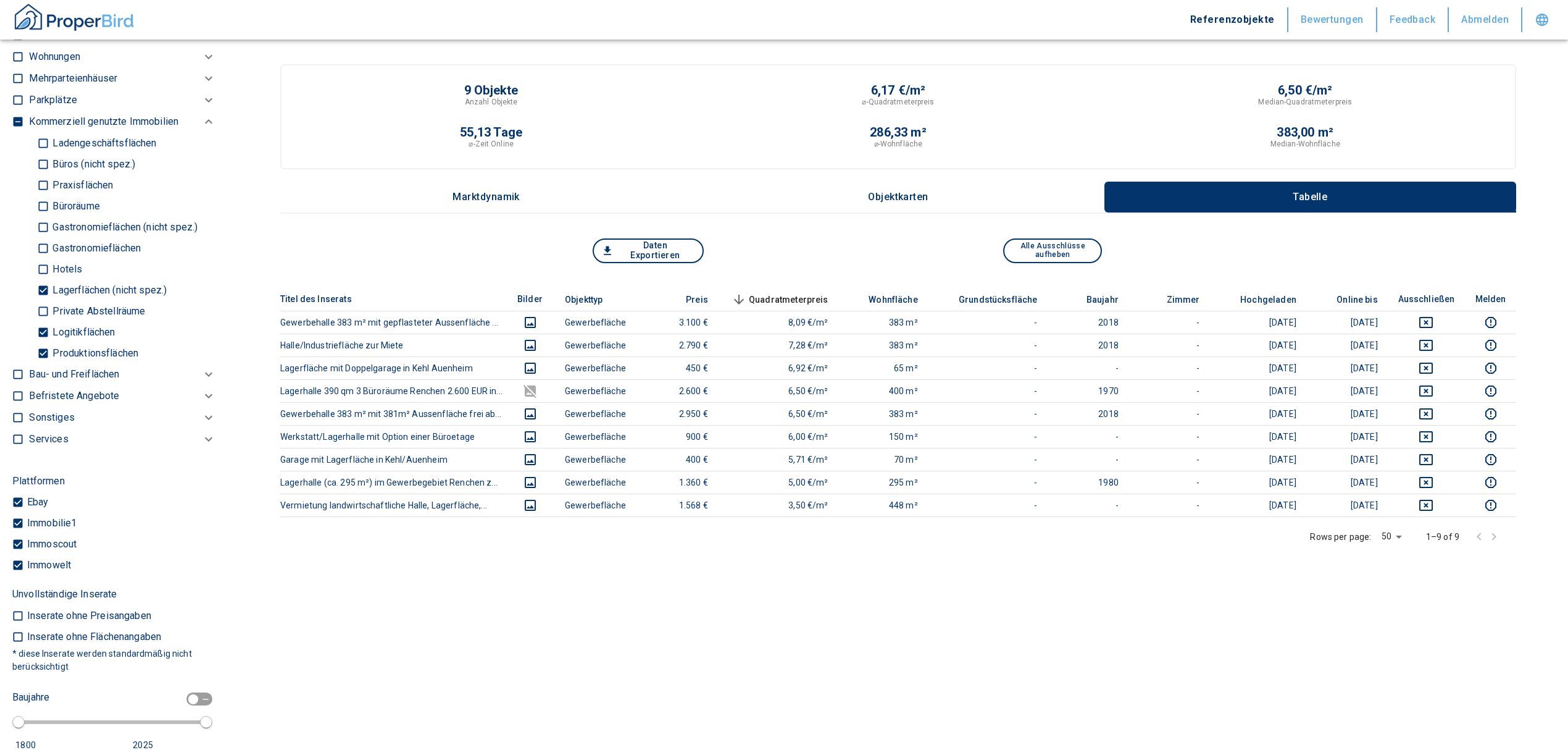
scroll to position [400, 0]
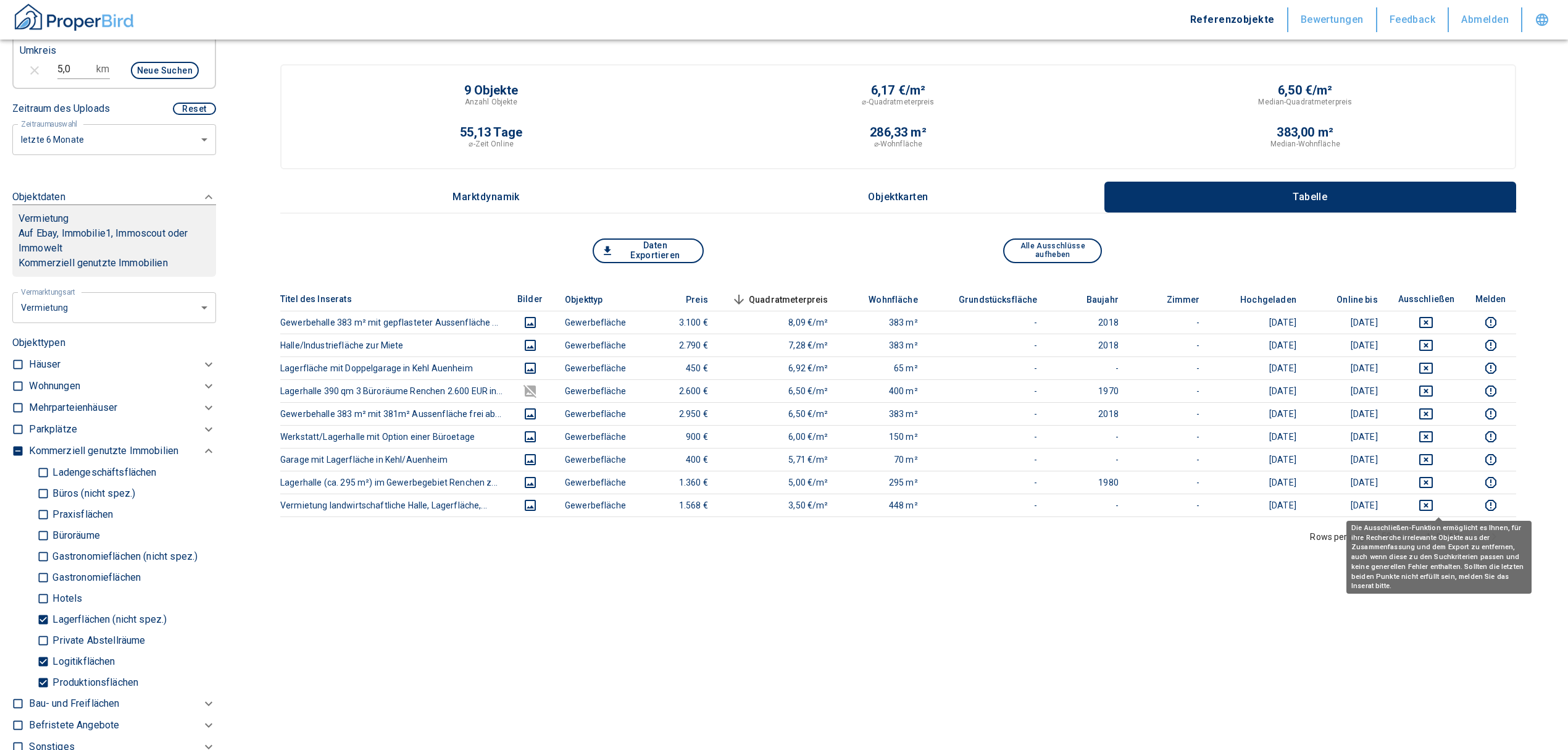
click at [1435, 512] on div "Die Ausschließen-Funktion ermöglicht es Ihnen, für ihre Recherche irrelevante O…" at bounding box center [1439, 552] width 185 height 81
click at [1433, 507] on icon "deselect this listing" at bounding box center [1426, 506] width 14 height 11
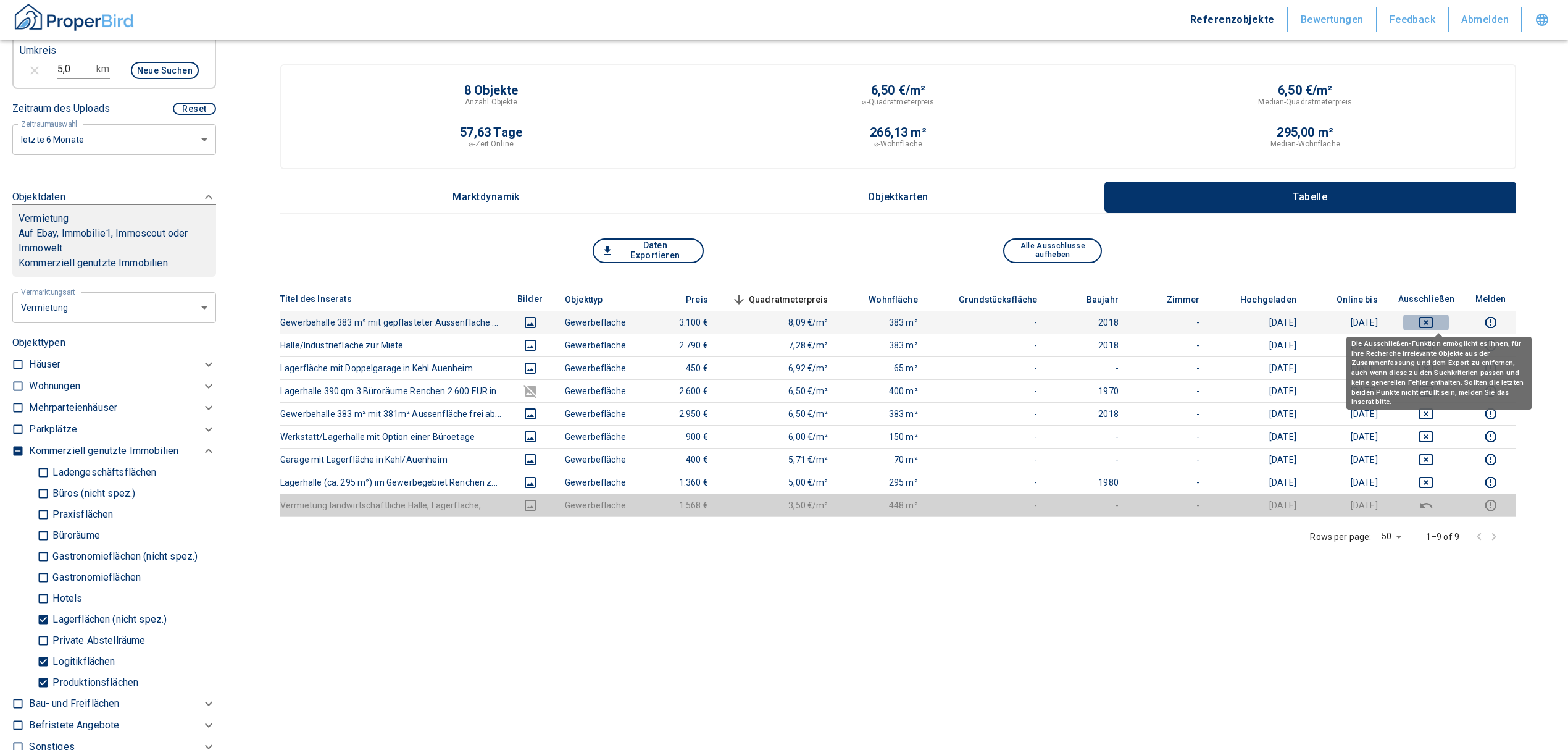
click at [1433, 320] on icon "deselect this listing" at bounding box center [1426, 323] width 14 height 11
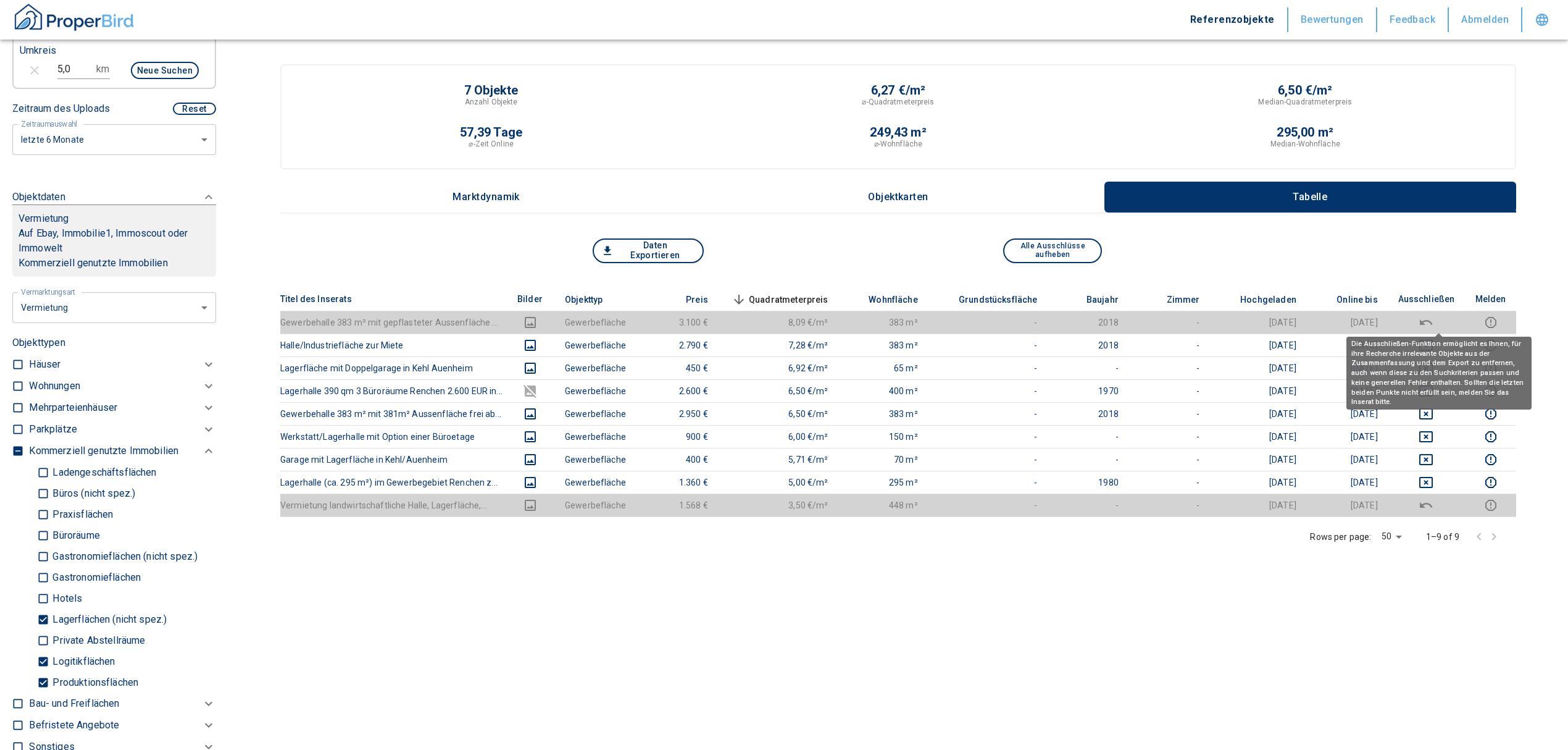
click at [1452, 315] on button "deselect this listing" at bounding box center [1426, 322] width 57 height 15
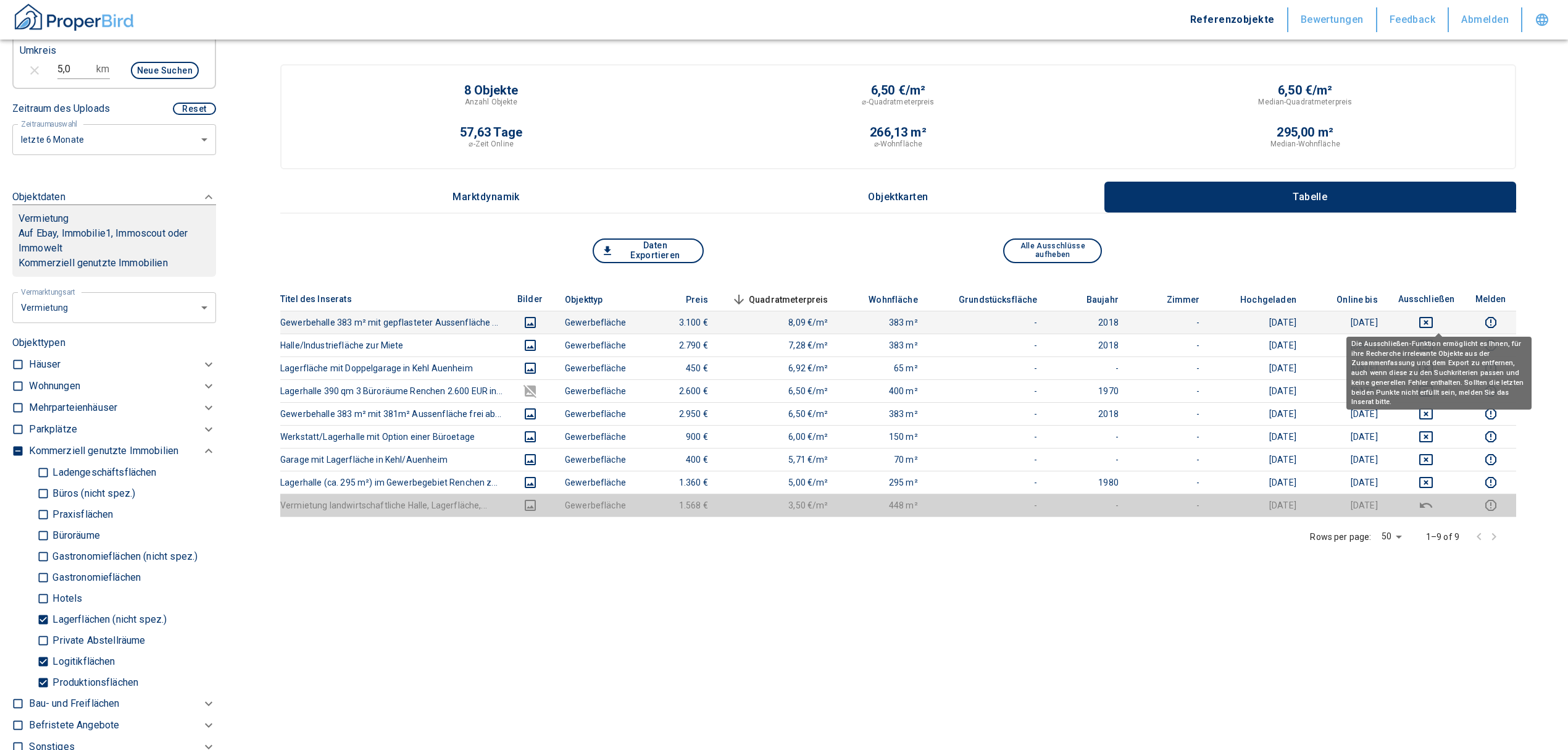
click at [1434, 315] on icon "deselect this listing" at bounding box center [1426, 322] width 15 height 15
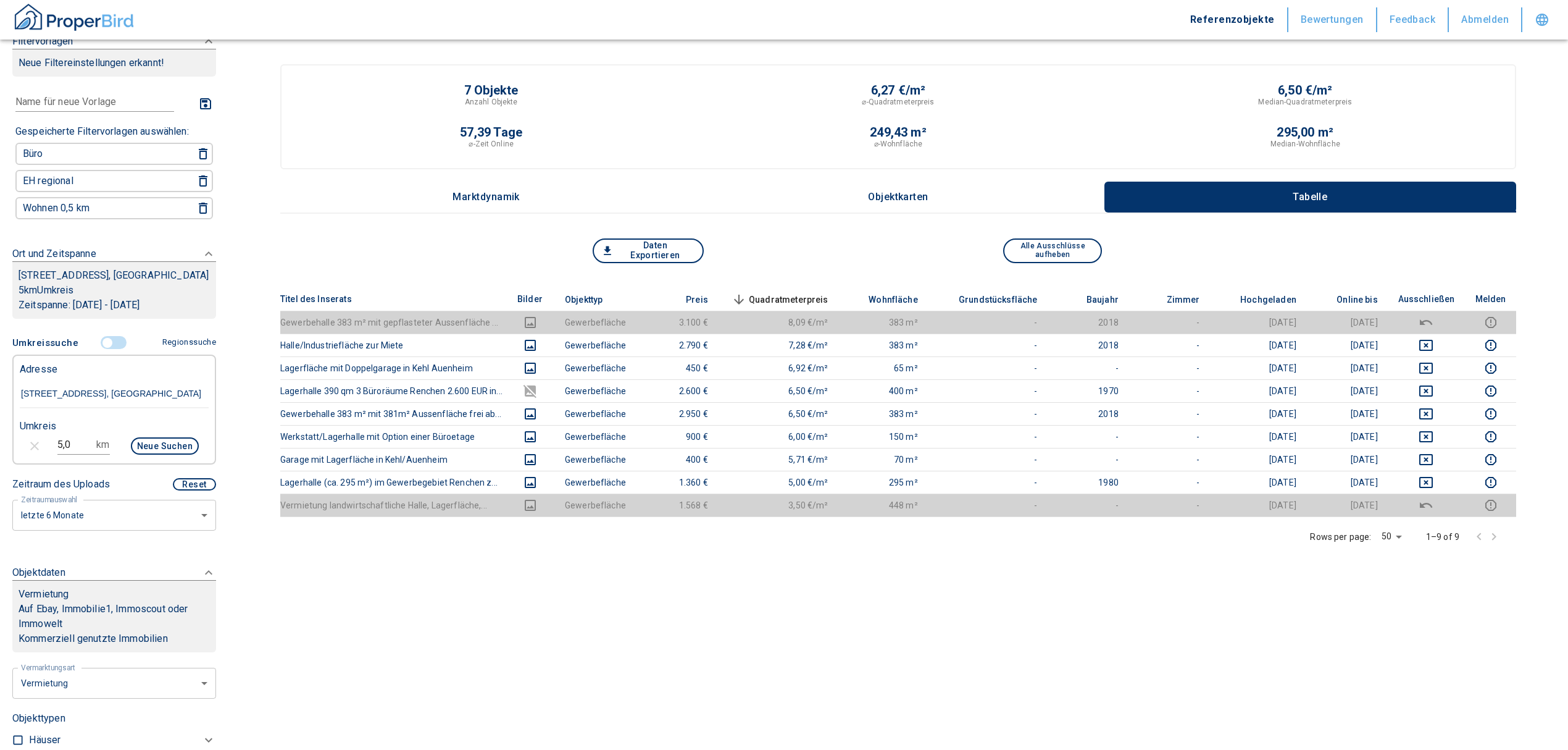
scroll to position [0, 0]
